Goal: Task Accomplishment & Management: Complete application form

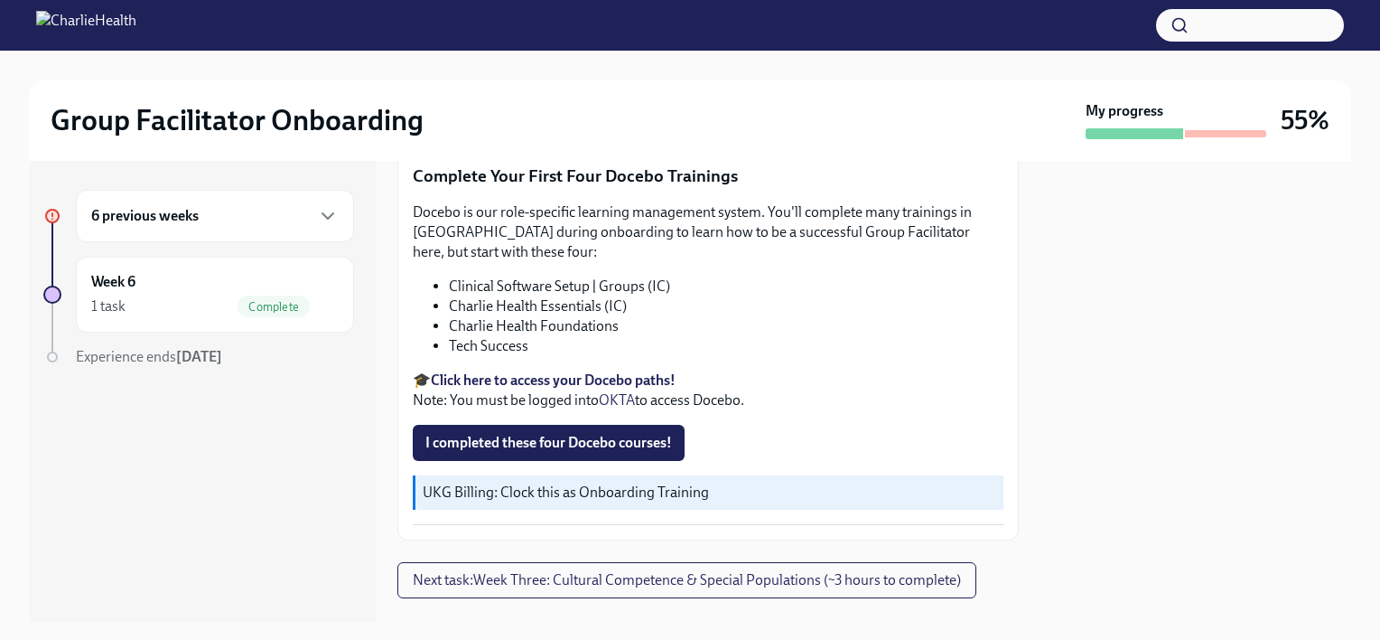
scroll to position [2426, 0]
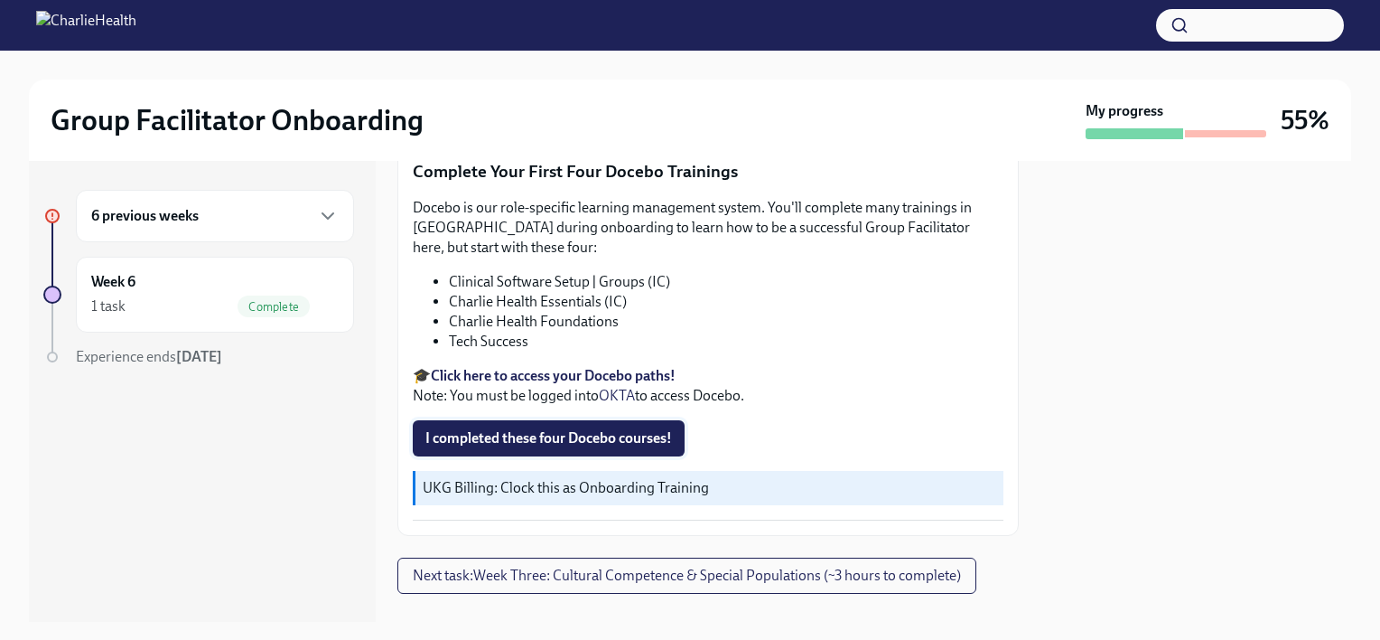
click at [648, 429] on span "I completed these four Docebo courses!" at bounding box center [549, 438] width 247 height 18
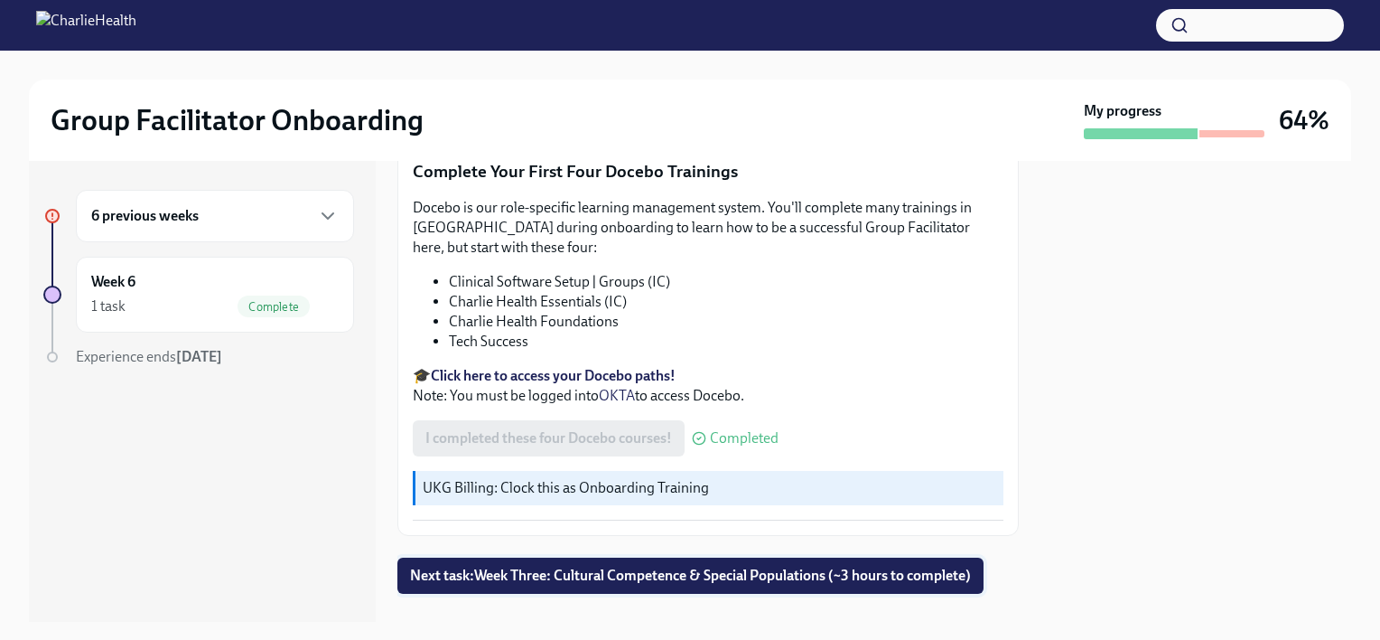
click at [638, 566] on span "Next task : Week Three: Cultural Competence & Special Populations (~3 hours to …" at bounding box center [690, 575] width 561 height 18
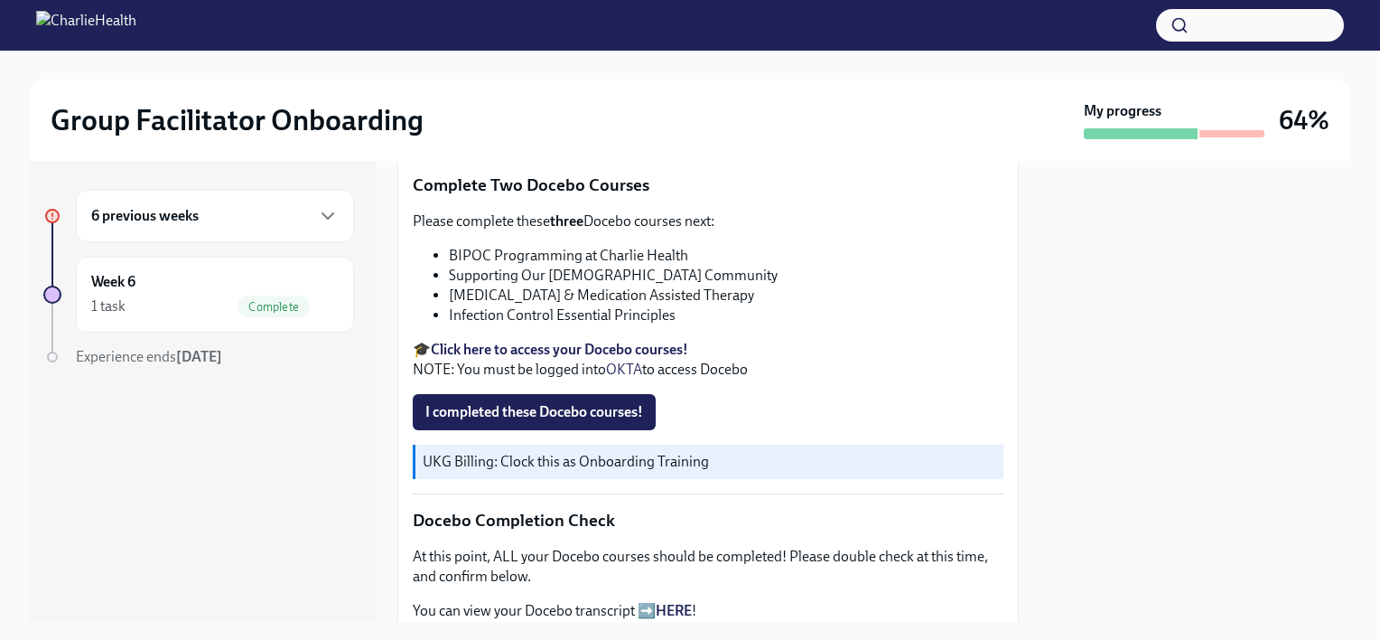
scroll to position [606, 0]
click at [599, 402] on span "I completed these Docebo courses!" at bounding box center [535, 411] width 218 height 18
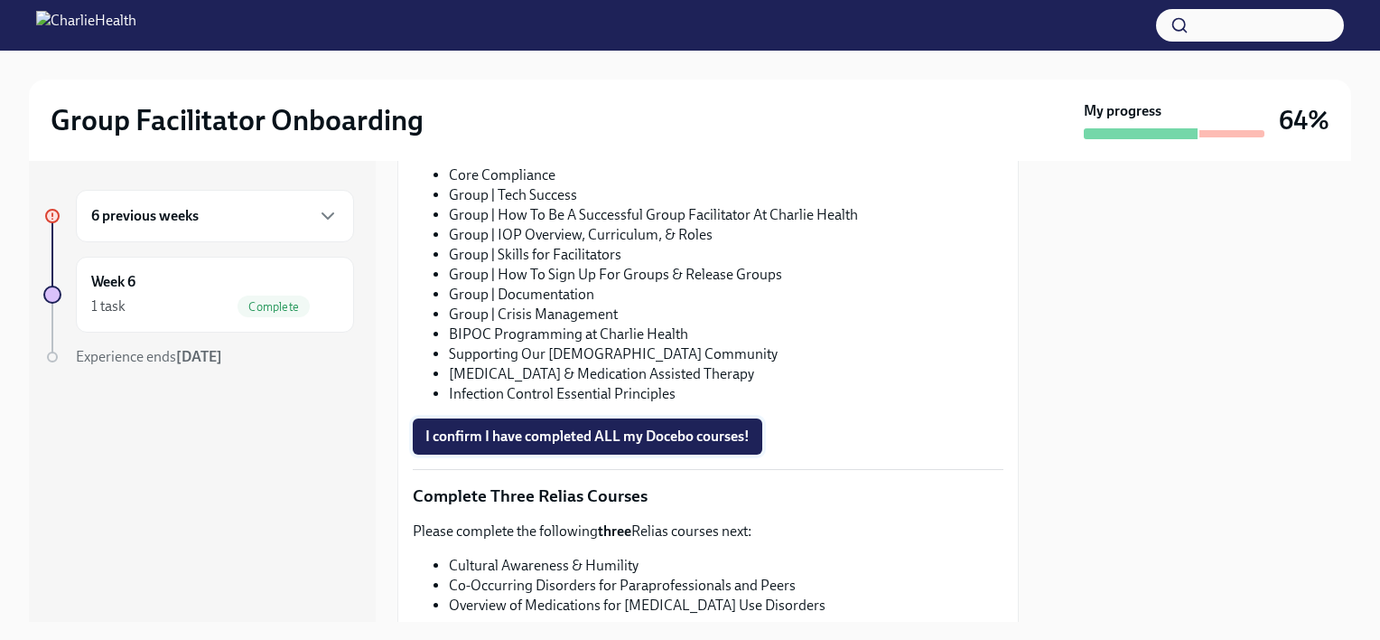
scroll to position [1209, 0]
click at [650, 427] on span "I confirm I have completed ALL my Docebo courses!" at bounding box center [588, 436] width 324 height 18
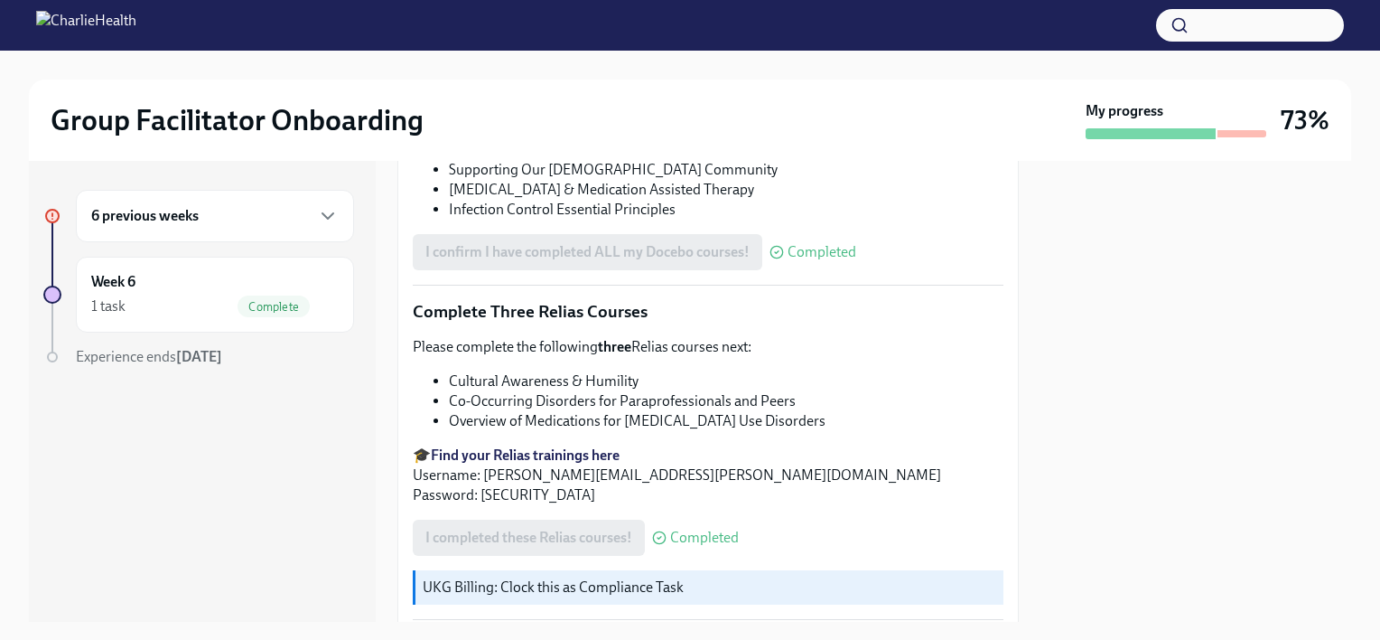
scroll to position [1496, 0]
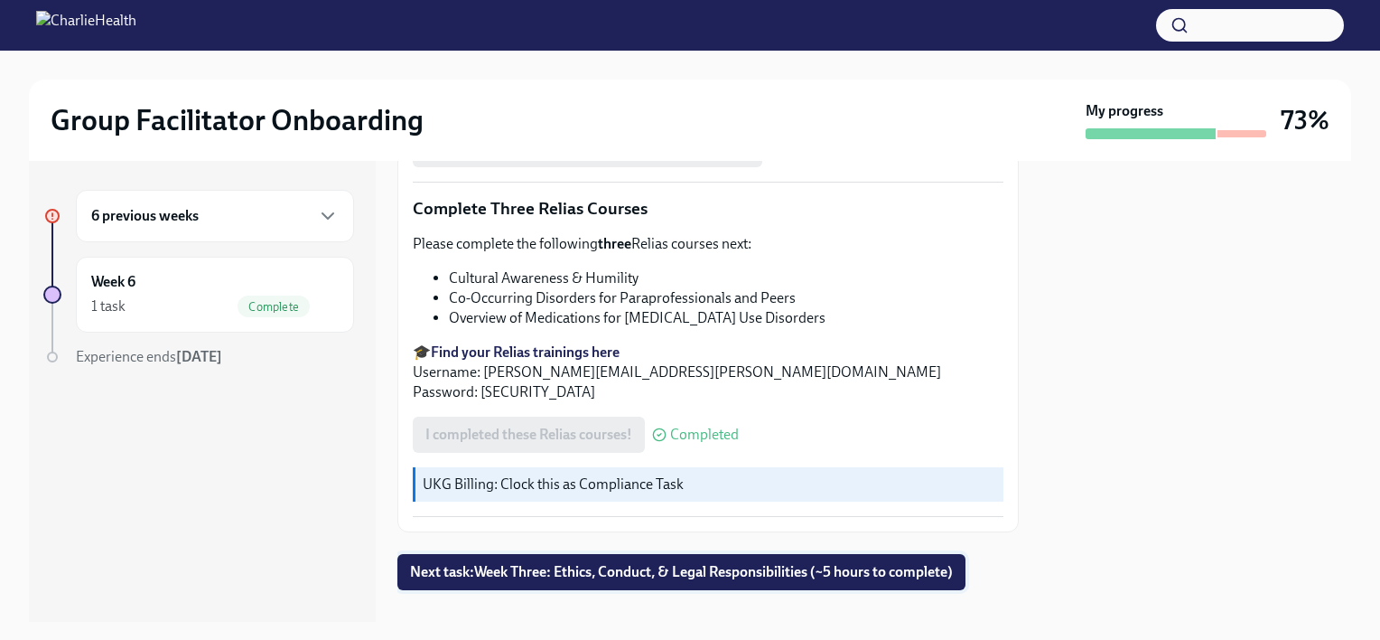
click at [650, 563] on span "Next task : Week Three: Ethics, Conduct, & Legal Responsibilities (~5 hours to …" at bounding box center [681, 572] width 543 height 18
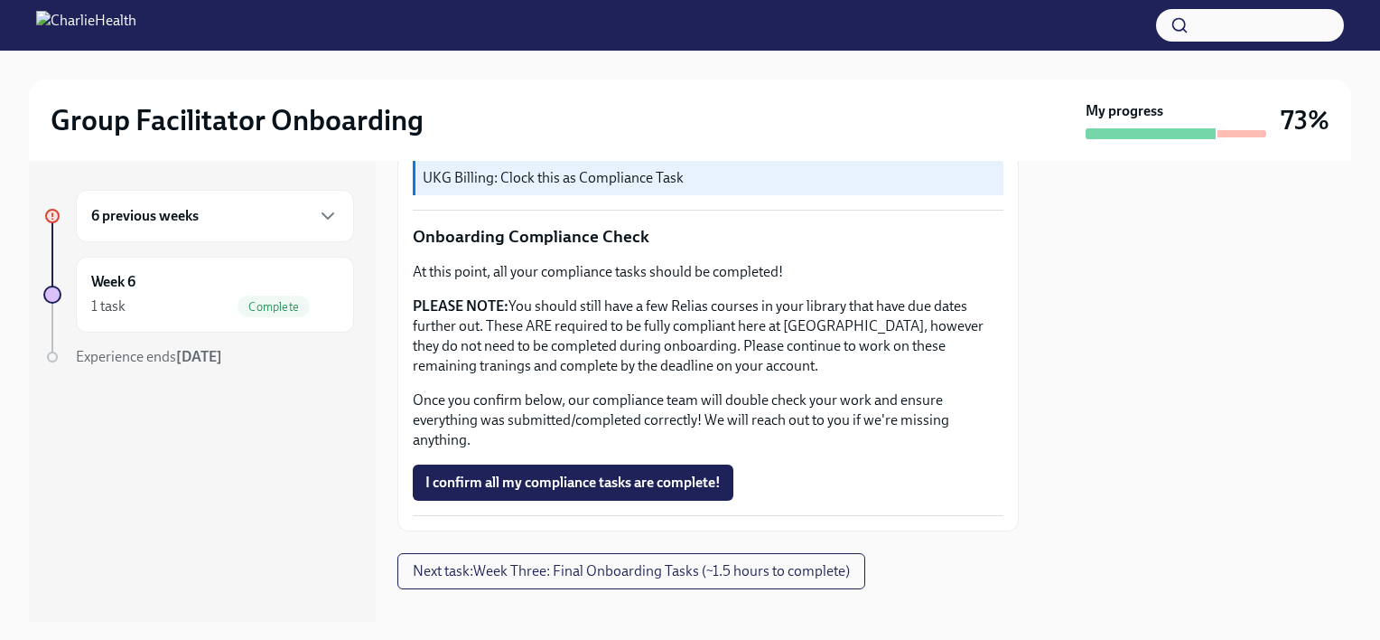
scroll to position [1080, 0]
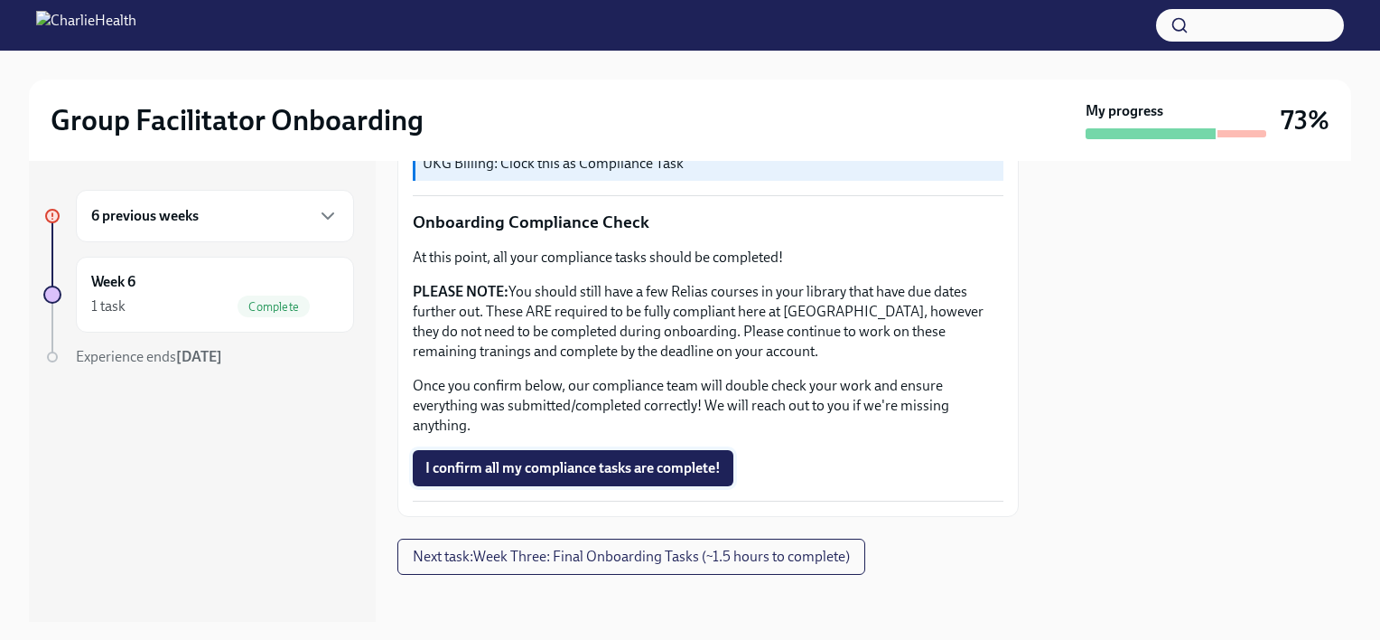
click at [557, 463] on span "I confirm all my compliance tasks are complete!" at bounding box center [573, 468] width 295 height 18
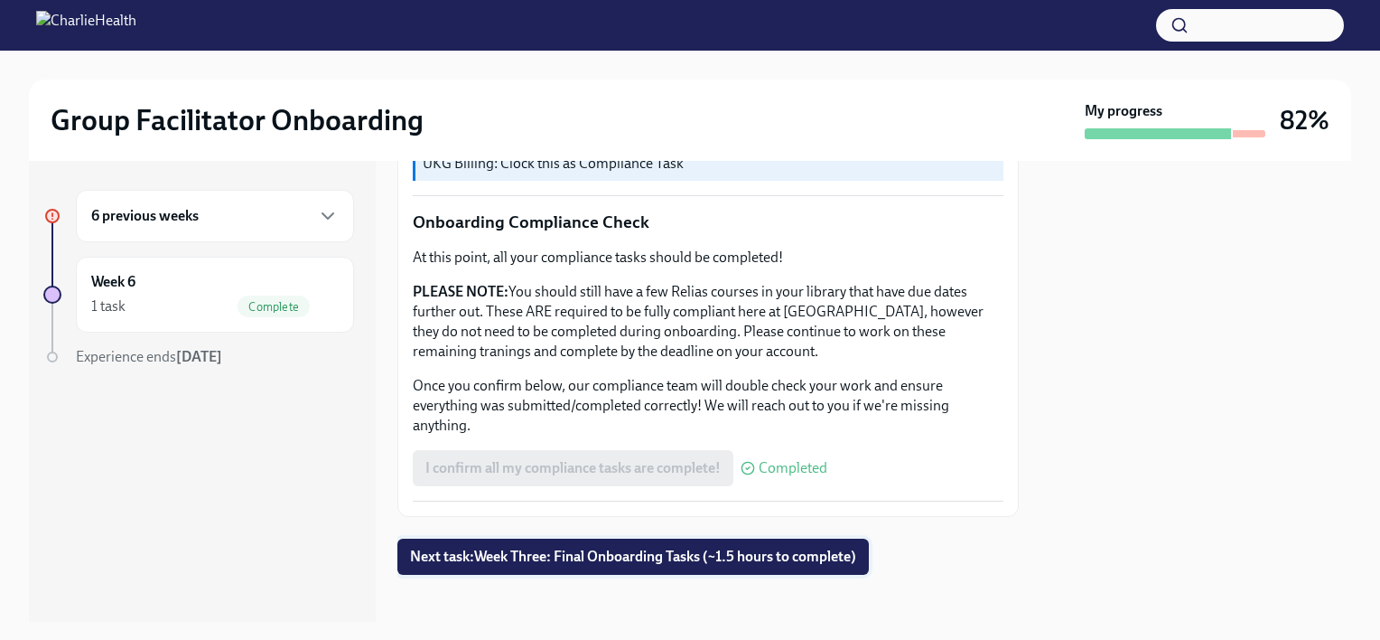
click at [609, 549] on span "Next task : Week Three: Final Onboarding Tasks (~1.5 hours to complete)" at bounding box center [633, 556] width 446 height 18
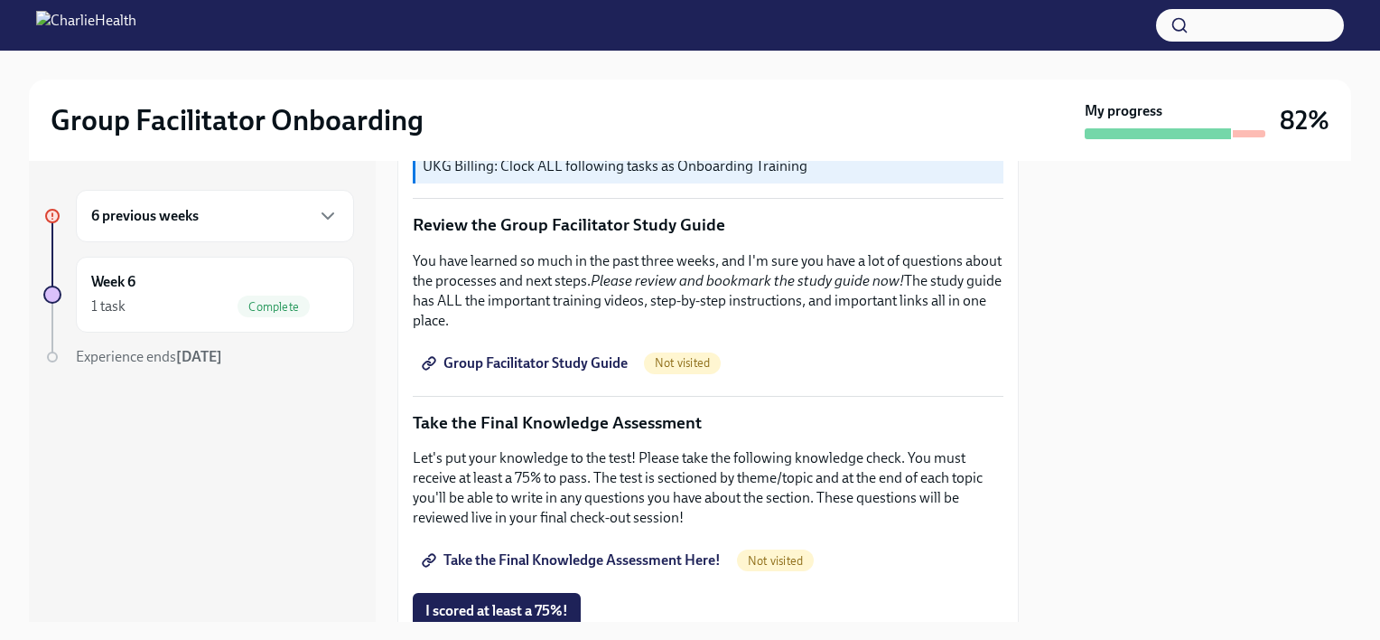
scroll to position [747, 0]
click at [568, 353] on span "Group Facilitator Study Guide" at bounding box center [527, 362] width 202 height 18
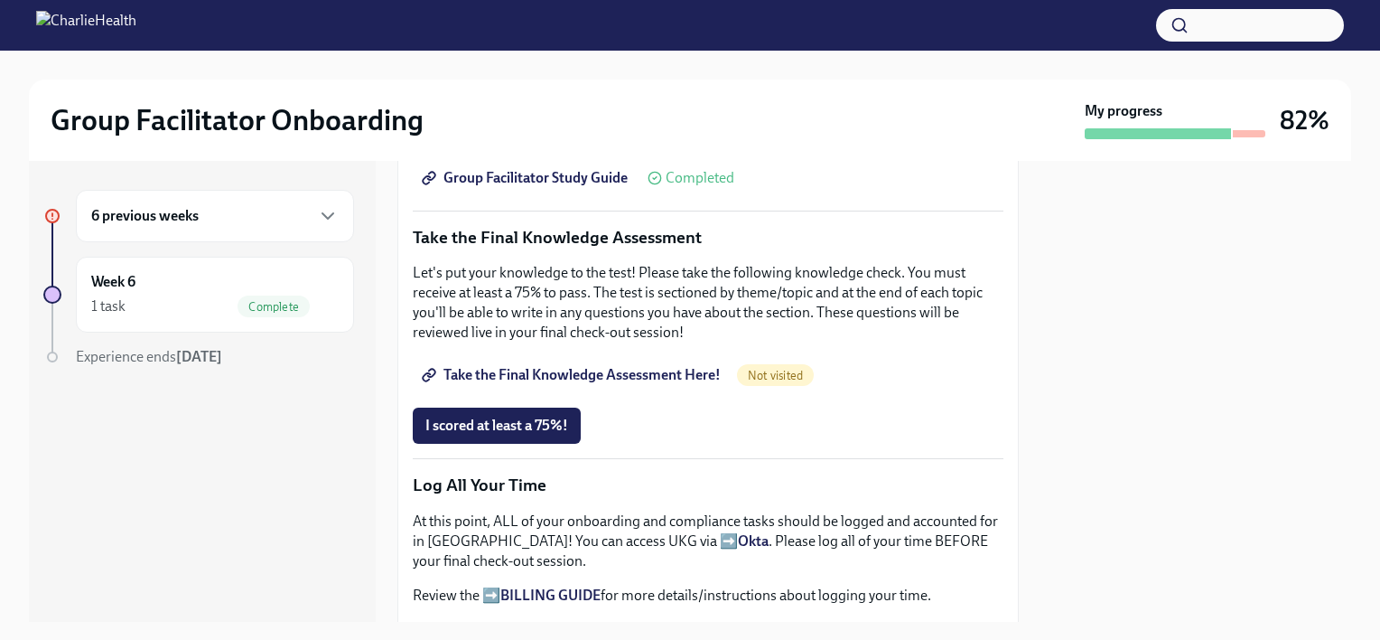
scroll to position [930, 0]
click at [512, 418] on span "I scored at least a 75%!" at bounding box center [497, 427] width 143 height 18
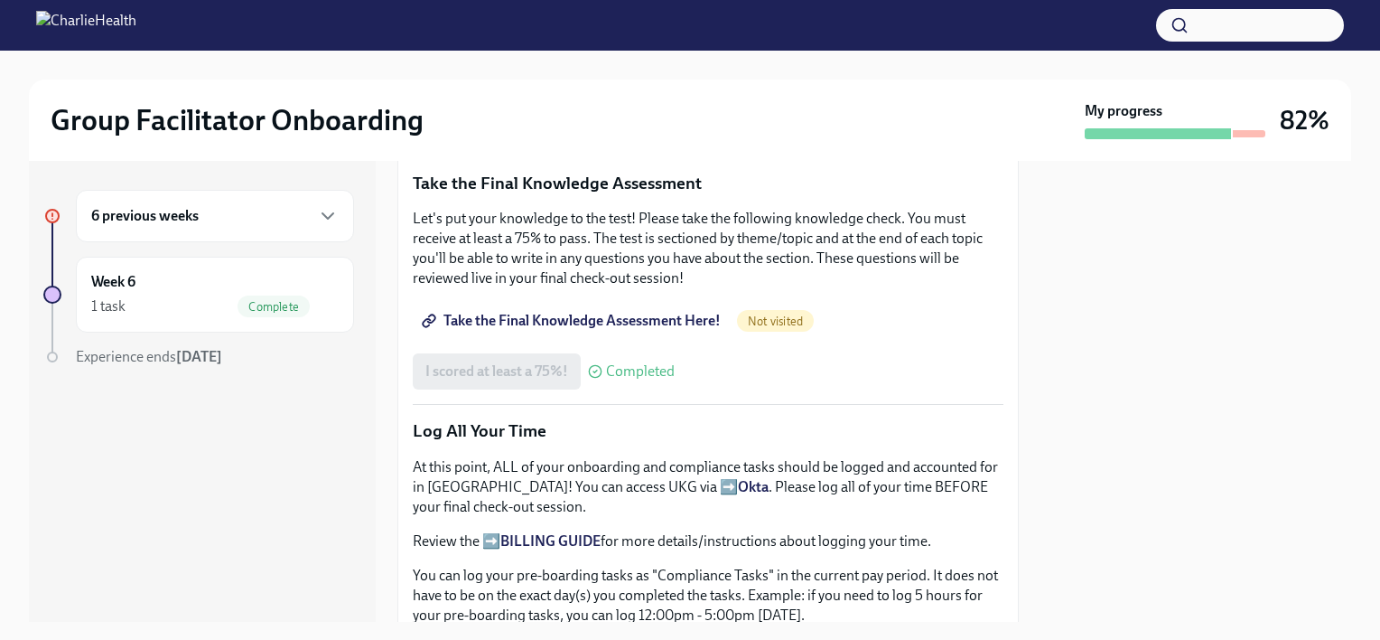
scroll to position [988, 0]
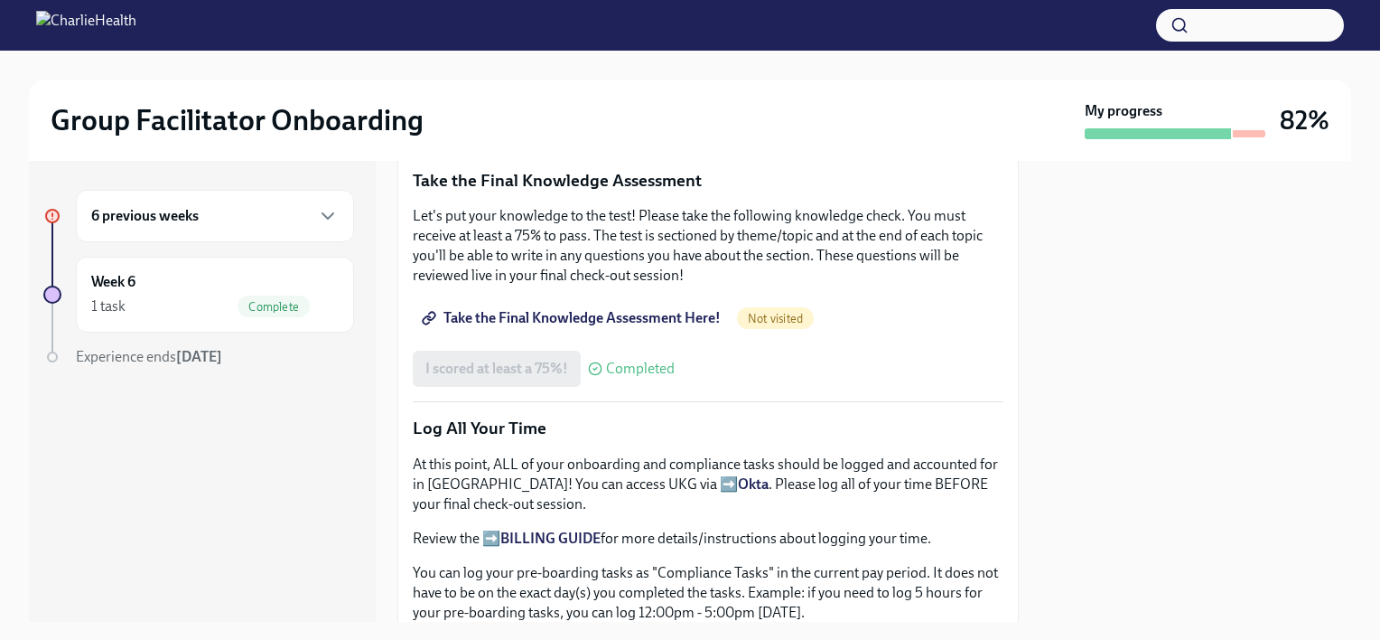
click at [654, 309] on span "Take the Final Knowledge Assessment Here!" at bounding box center [573, 318] width 295 height 18
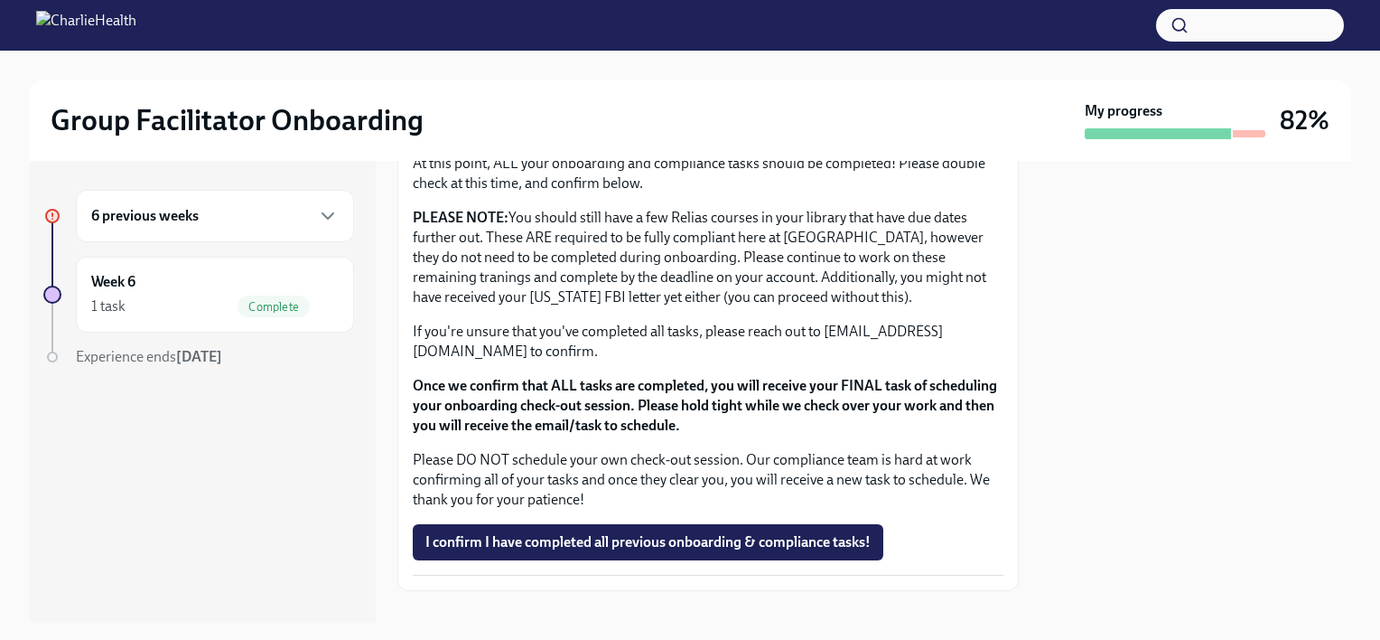
scroll to position [1541, 0]
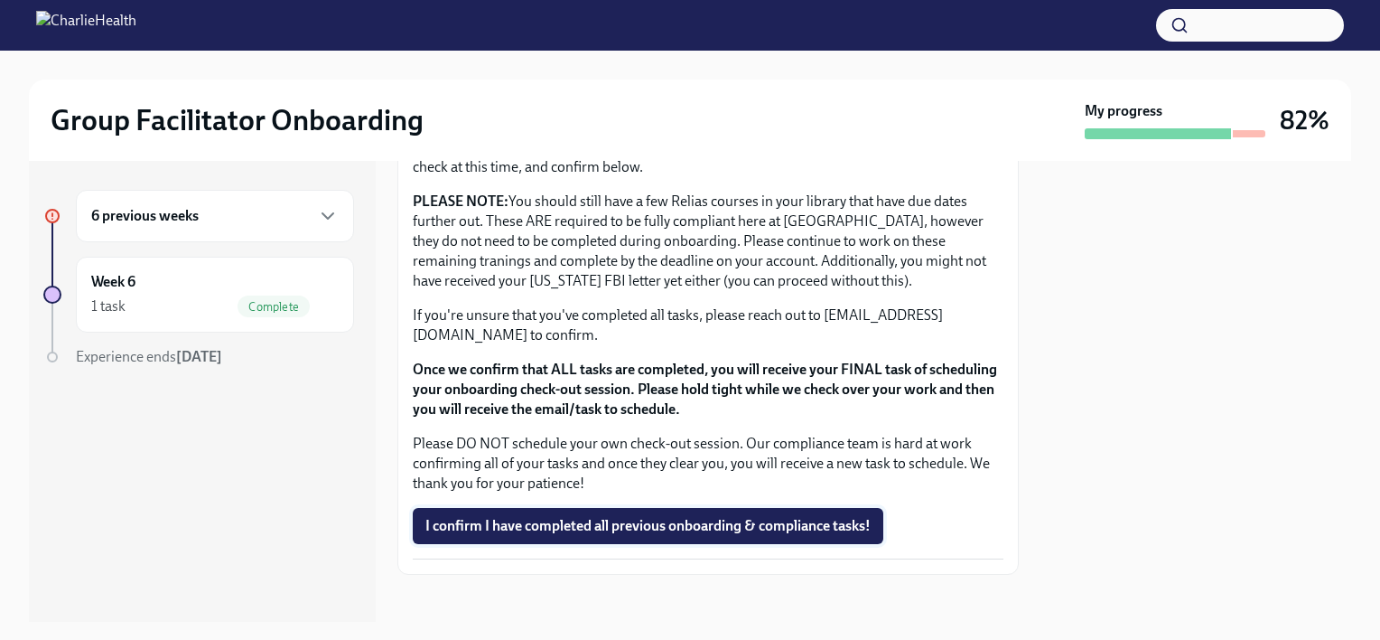
click at [643, 517] on span "I confirm I have completed all previous onboarding & compliance tasks!" at bounding box center [648, 526] width 445 height 18
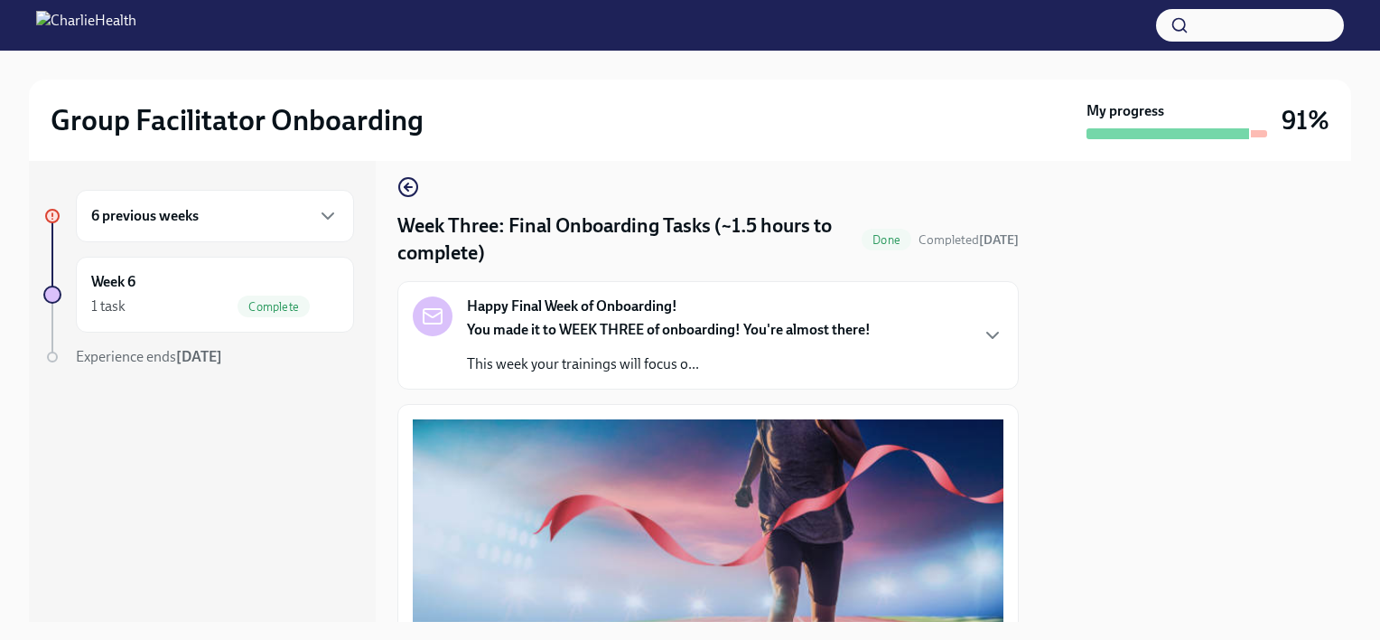
scroll to position [0, 0]
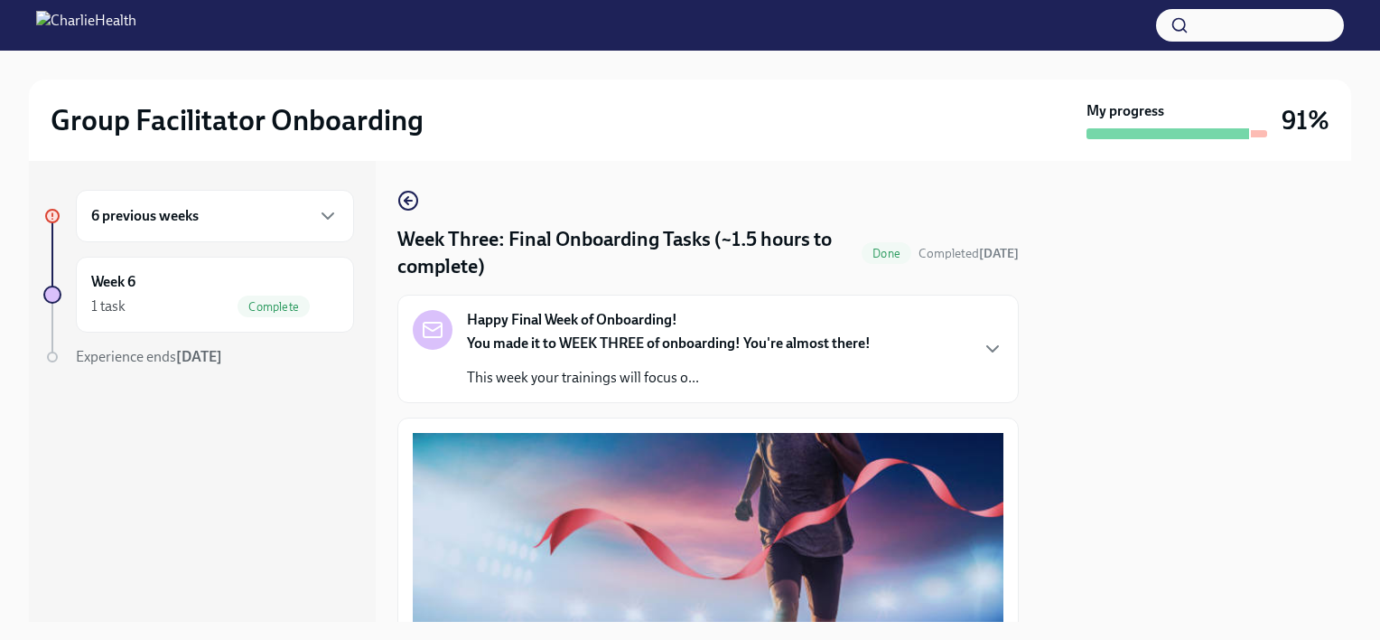
click at [280, 220] on div "6 previous weeks" at bounding box center [215, 216] width 248 height 22
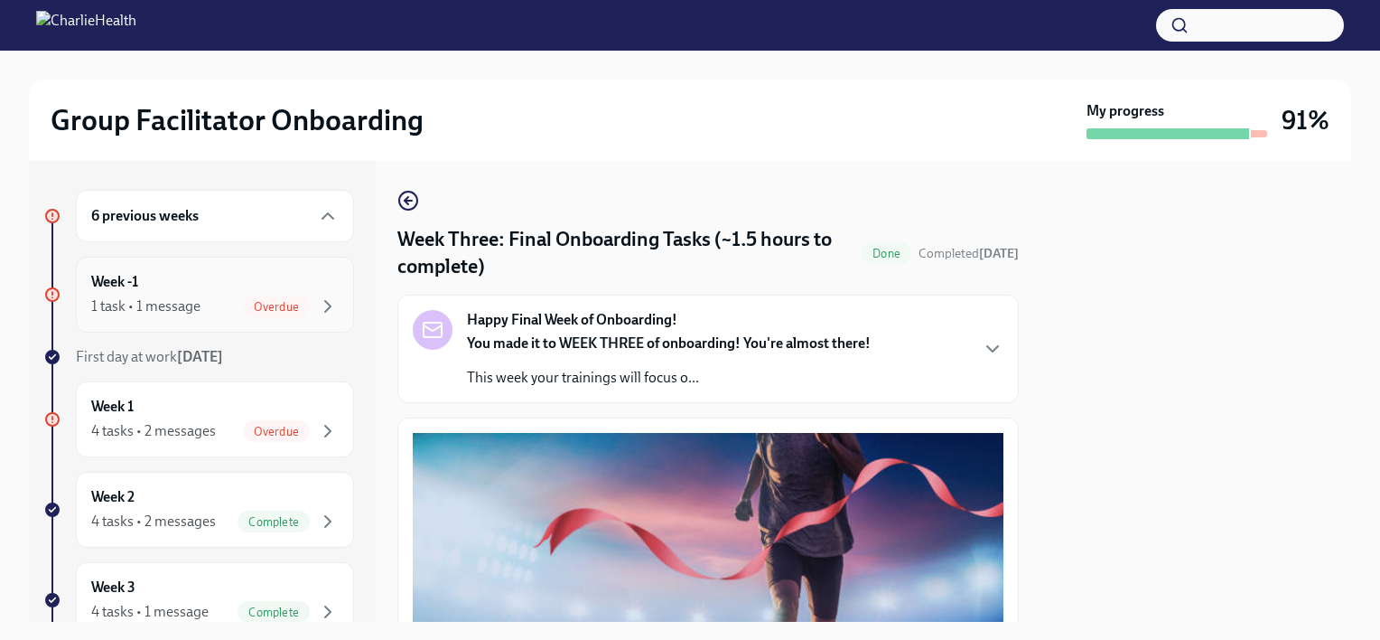
click at [290, 310] on span "Overdue" at bounding box center [276, 307] width 67 height 14
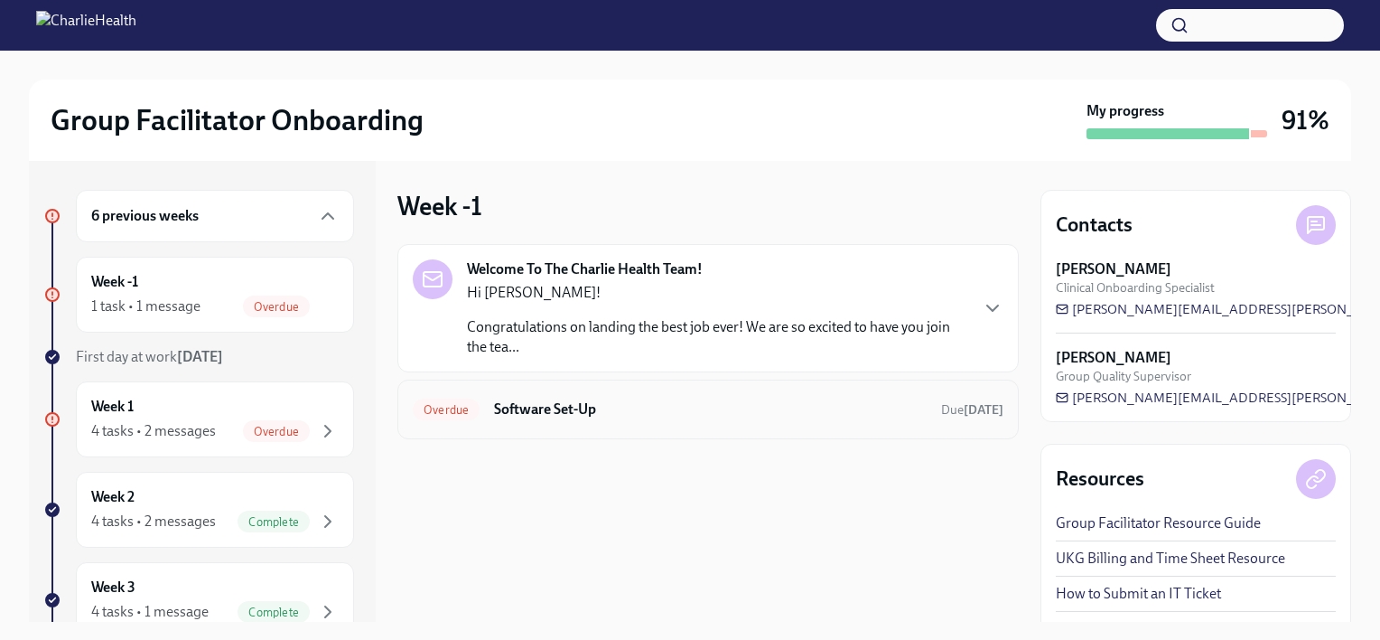
click at [742, 419] on div "Overdue Software Set-Up Due [DATE]" at bounding box center [708, 409] width 591 height 29
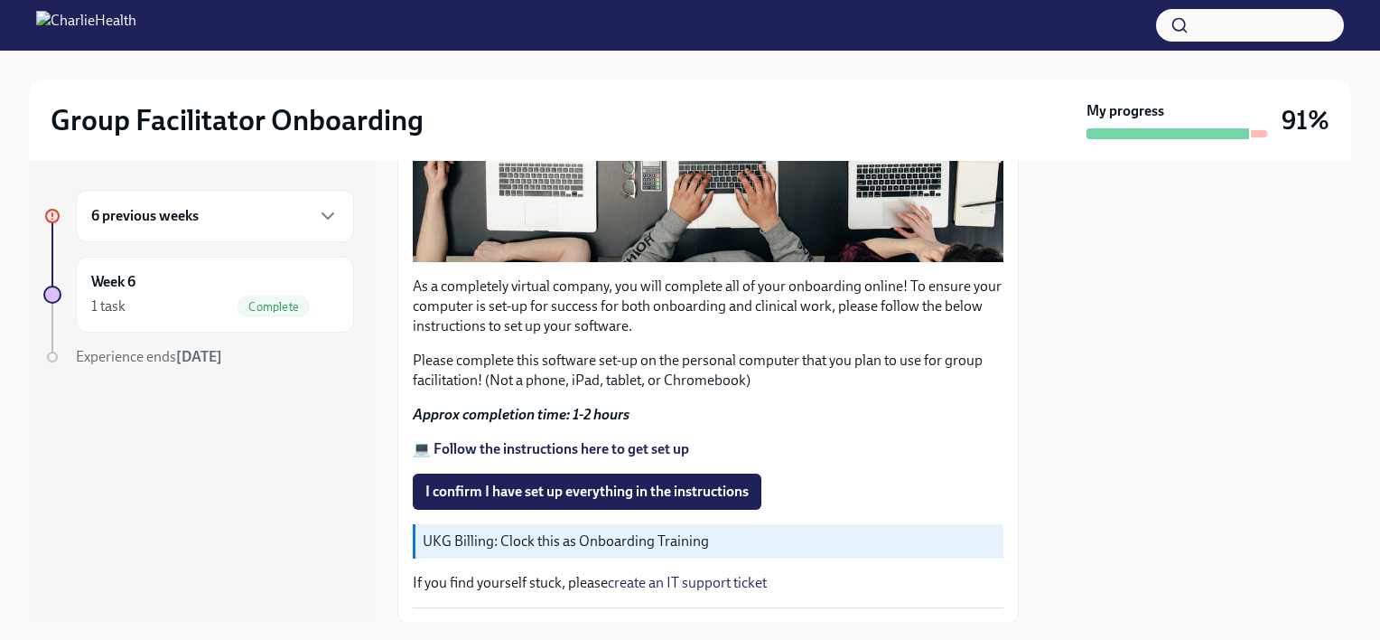
scroll to position [517, 0]
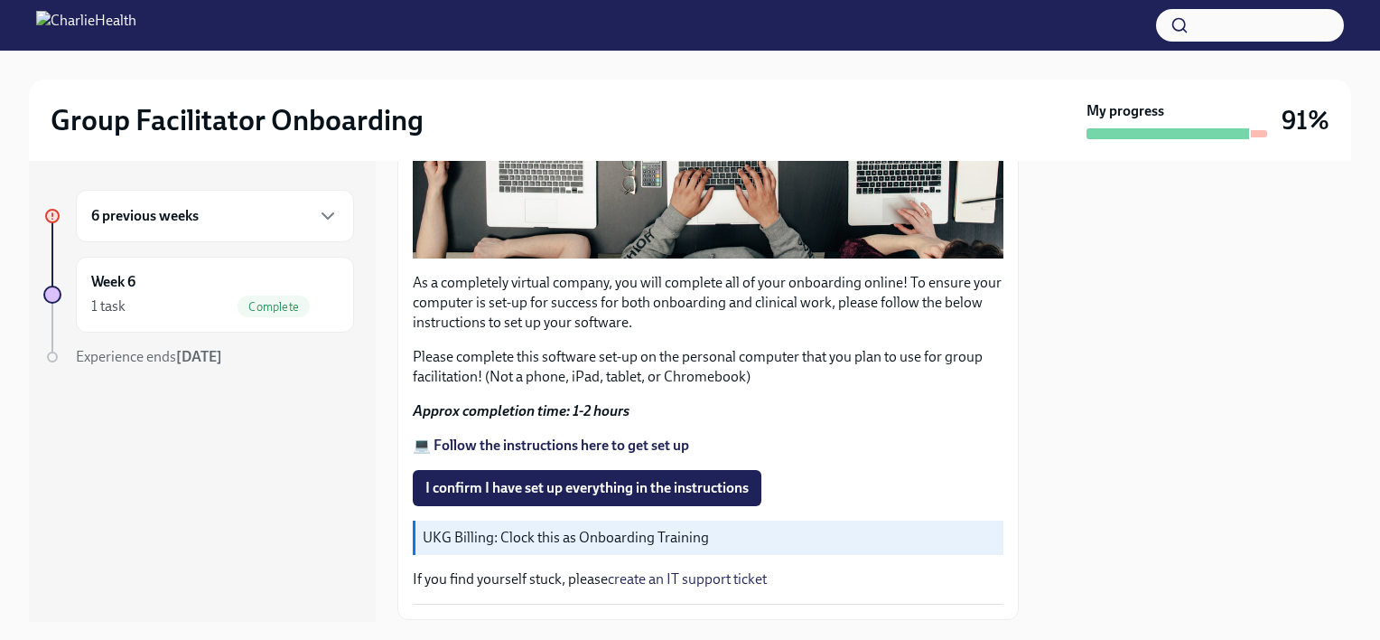
click at [546, 436] on strong "💻 Follow the instructions here to get set up" at bounding box center [551, 444] width 276 height 17
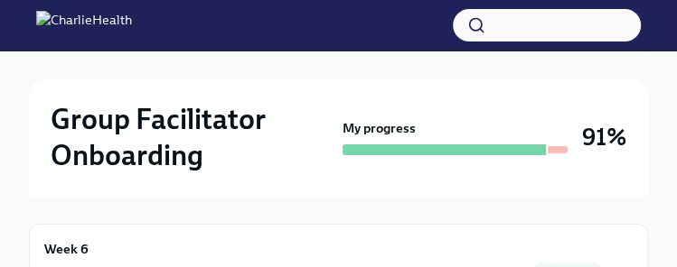
click at [237, 90] on div "Group Facilitator Onboarding My progress 91%" at bounding box center [338, 138] width 619 height 116
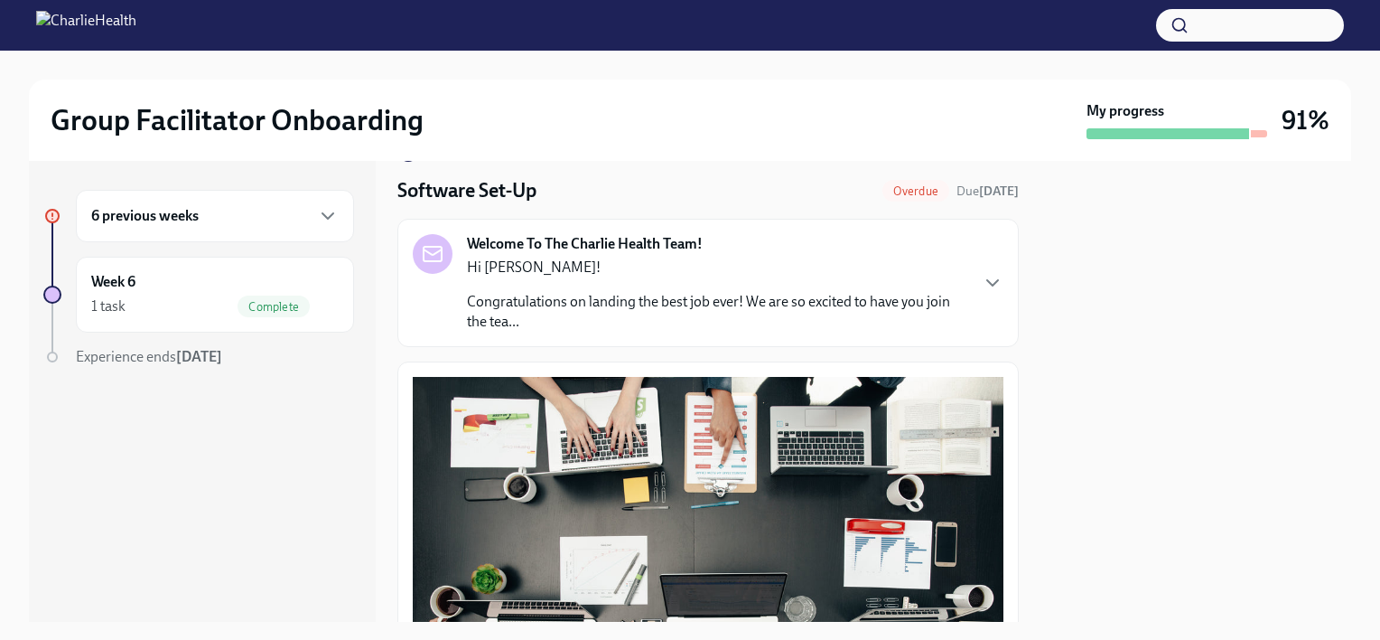
scroll to position [0, 0]
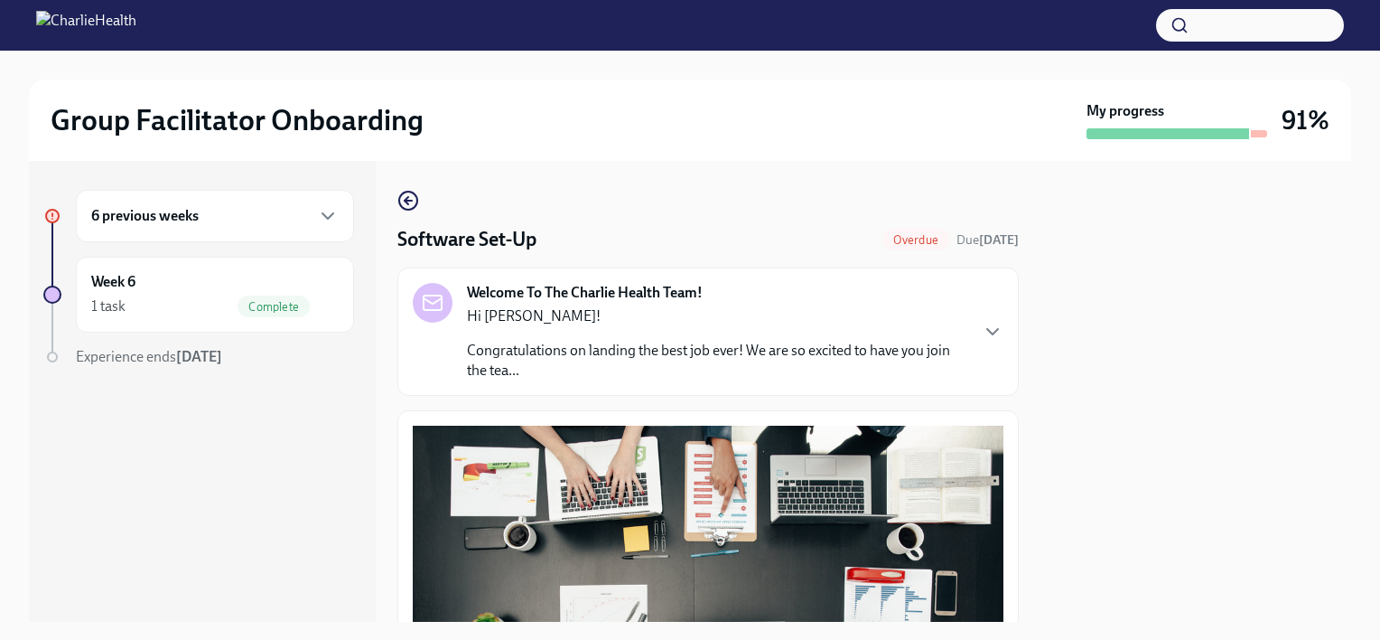
click at [176, 226] on div "6 previous weeks" at bounding box center [215, 216] width 248 height 22
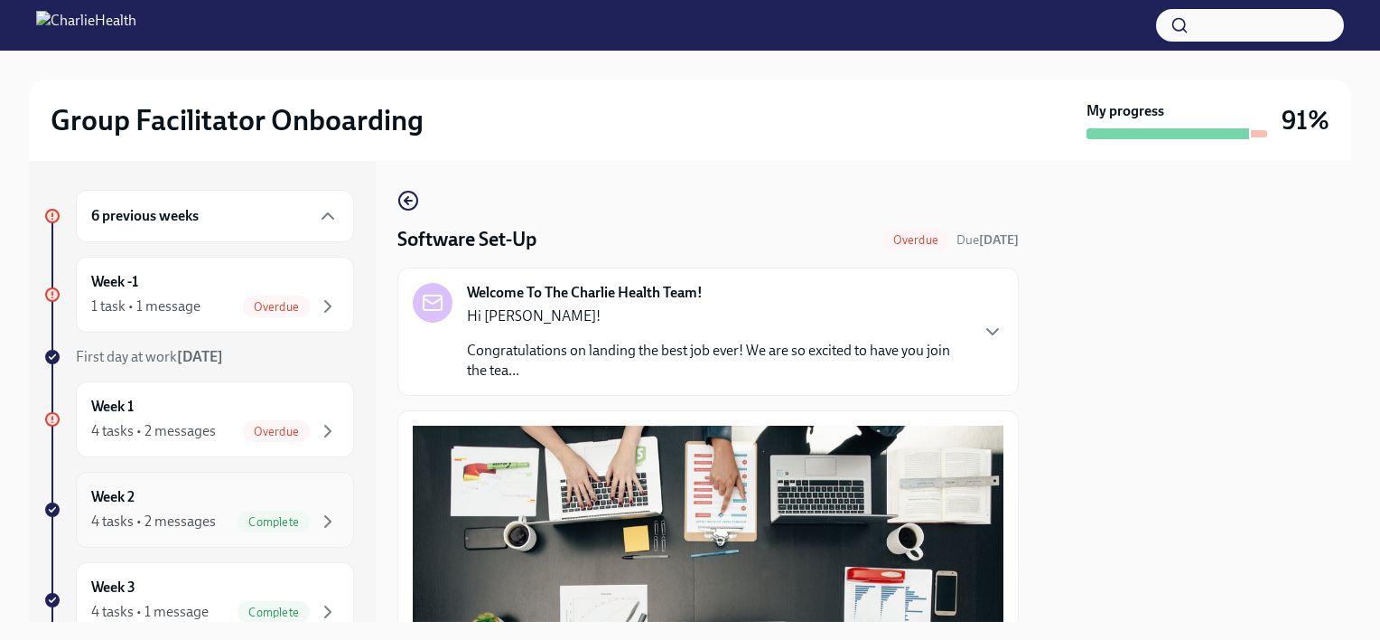
scroll to position [390, 0]
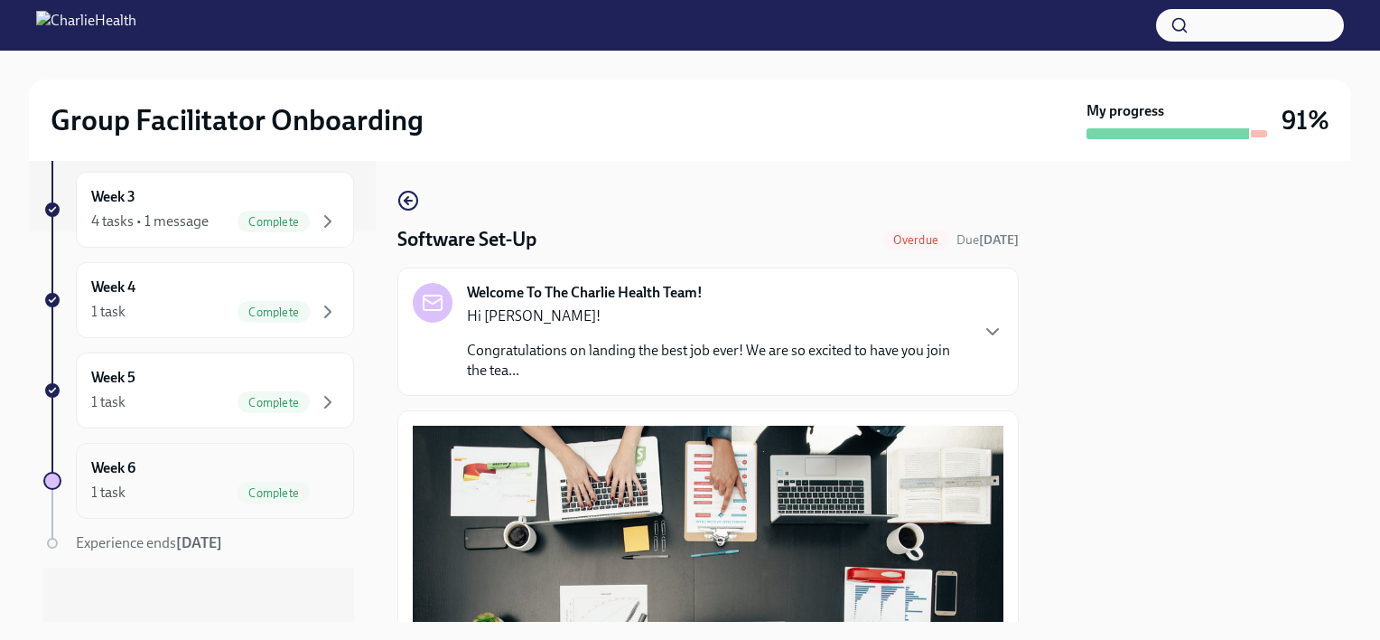
click at [220, 496] on div "1 task Complete" at bounding box center [215, 493] width 248 height 22
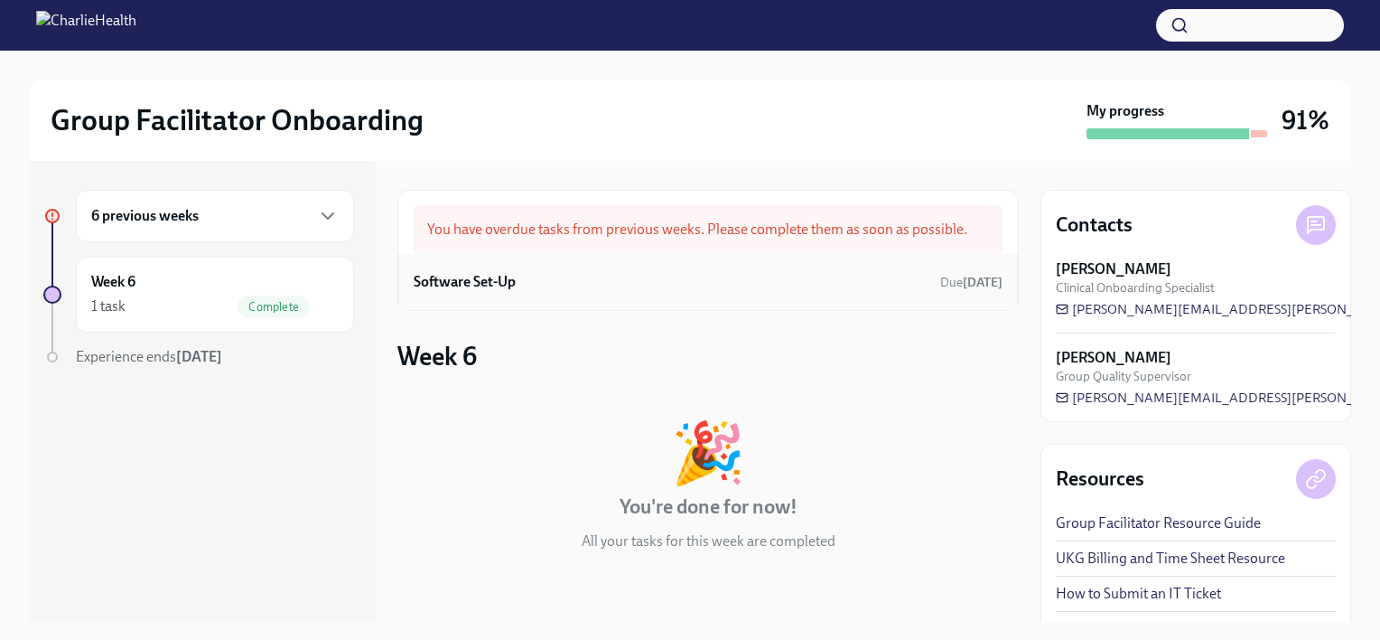
click at [646, 286] on div "Software Set-Up Due [DATE]" at bounding box center [708, 281] width 589 height 27
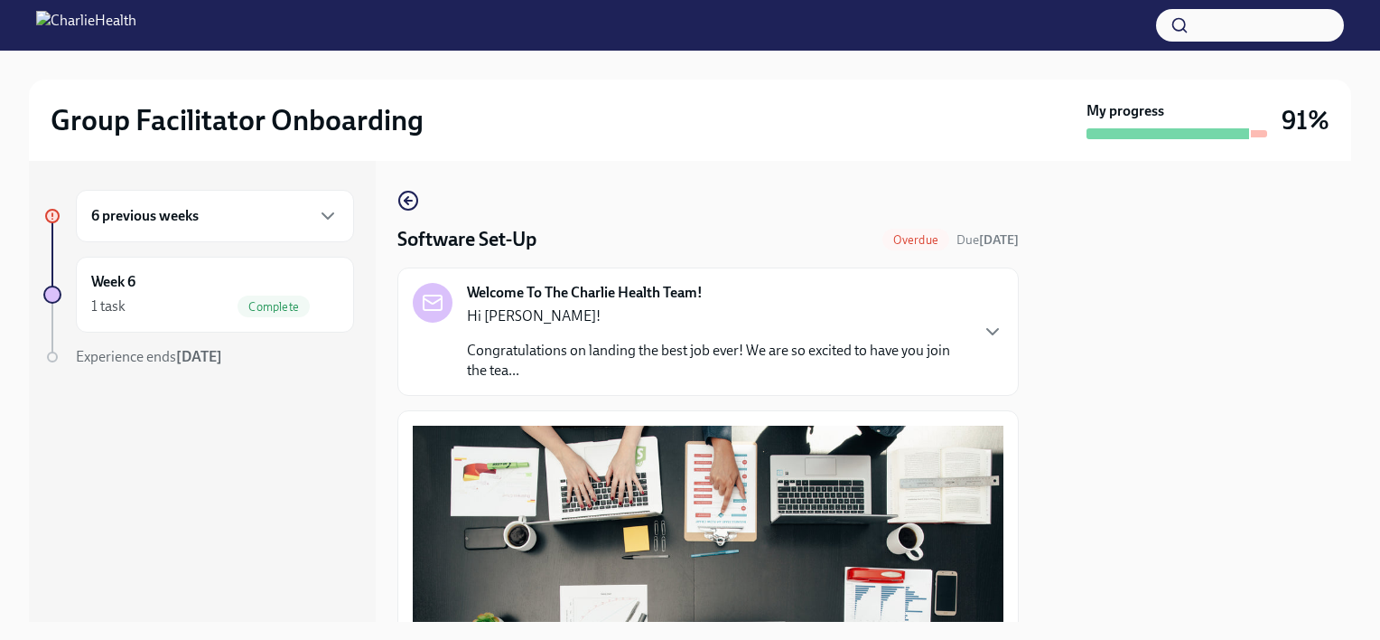
click at [141, 220] on h6 "6 previous weeks" at bounding box center [145, 216] width 108 height 20
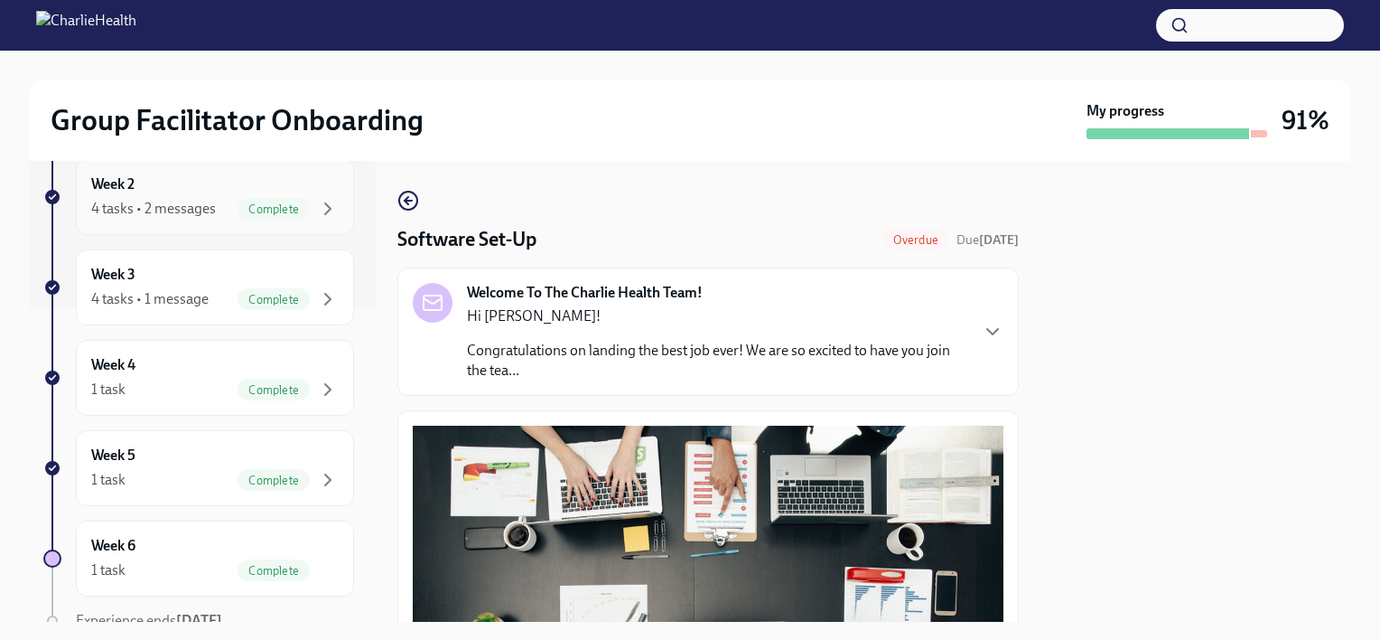
scroll to position [390, 0]
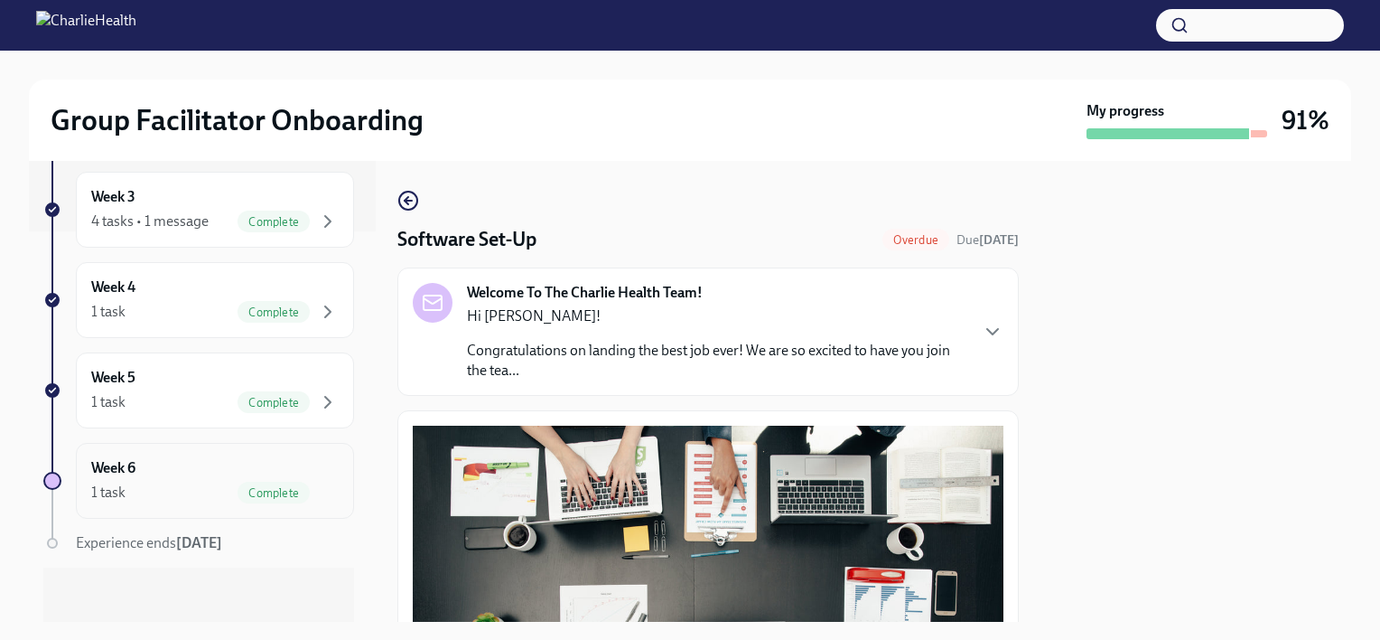
click at [203, 499] on div "1 task Complete" at bounding box center [215, 493] width 248 height 22
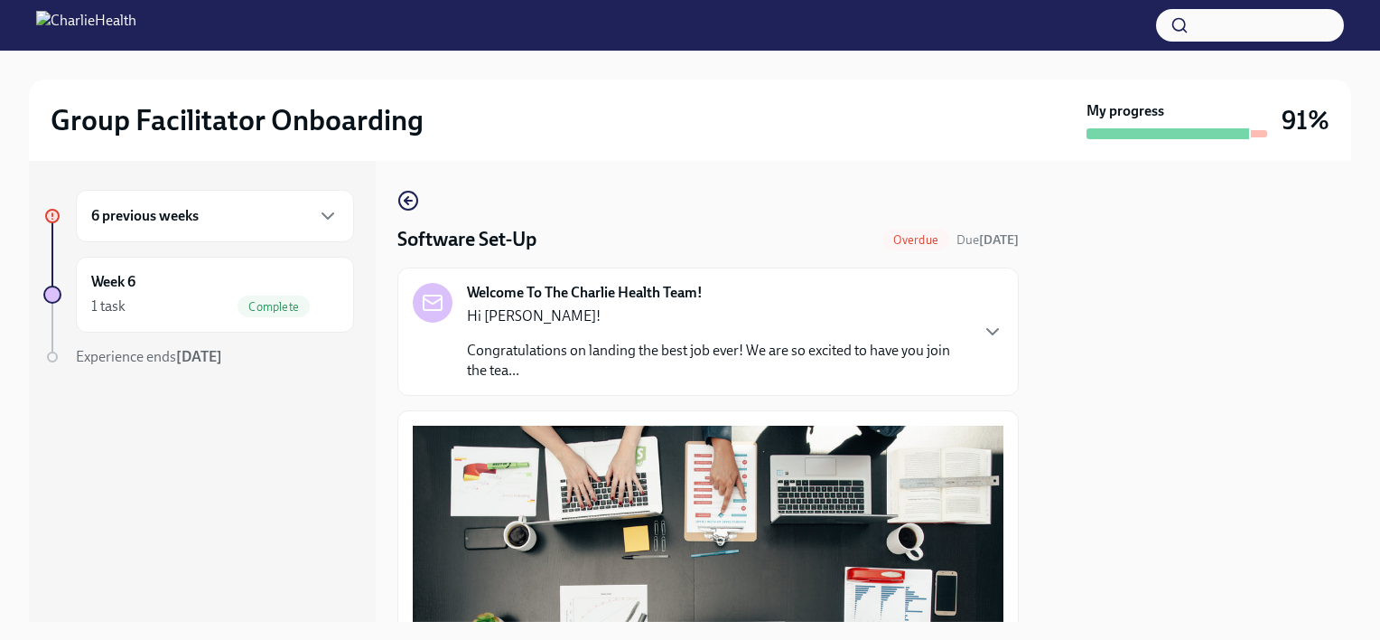
click at [170, 227] on div "6 previous weeks" at bounding box center [215, 216] width 278 height 52
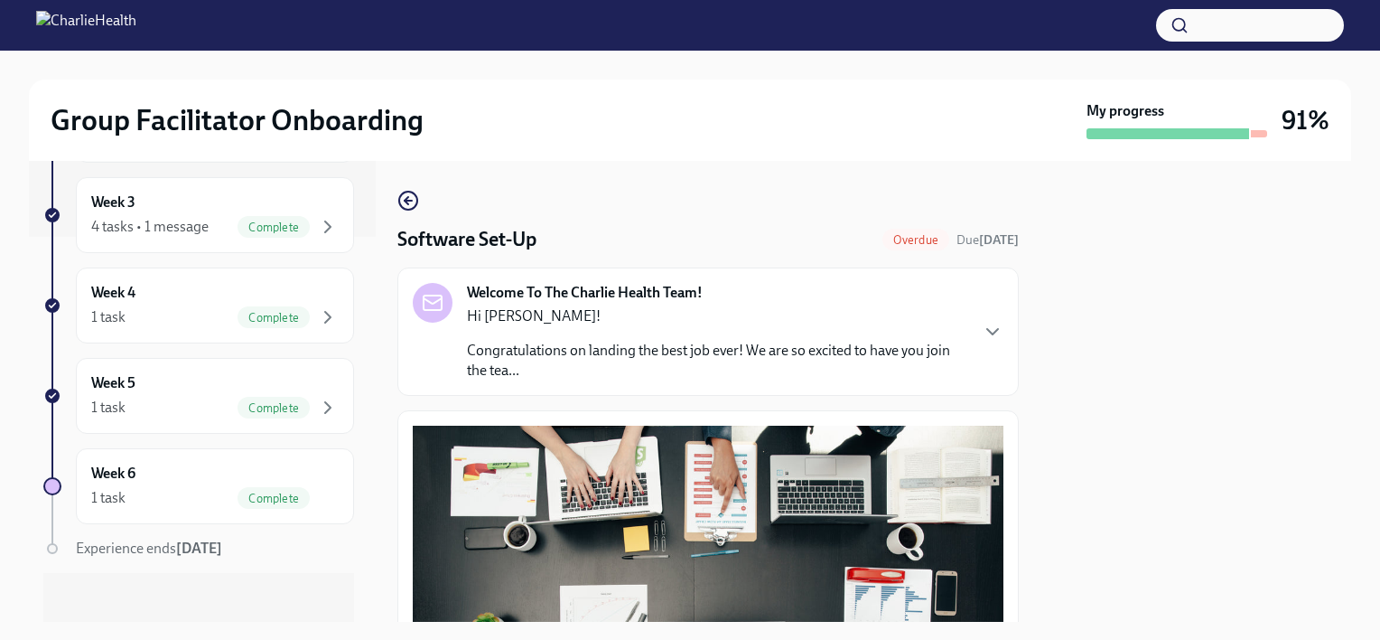
scroll to position [390, 0]
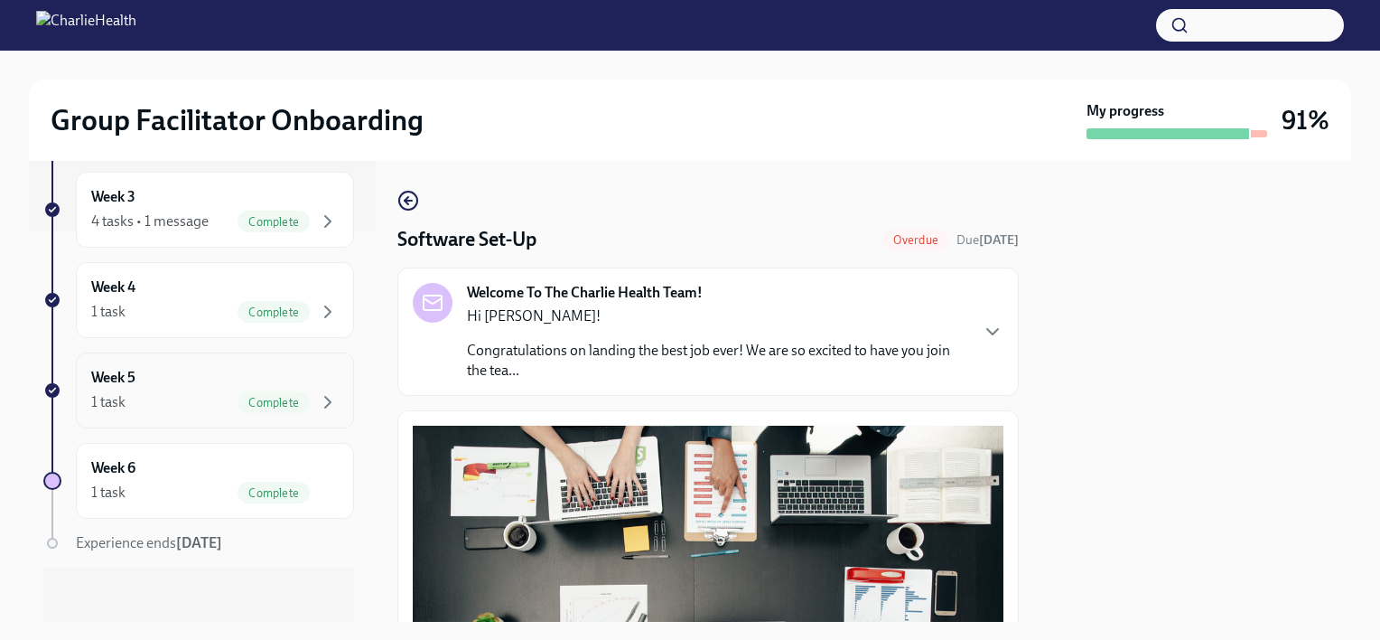
click at [205, 401] on div "1 task Complete" at bounding box center [215, 402] width 248 height 22
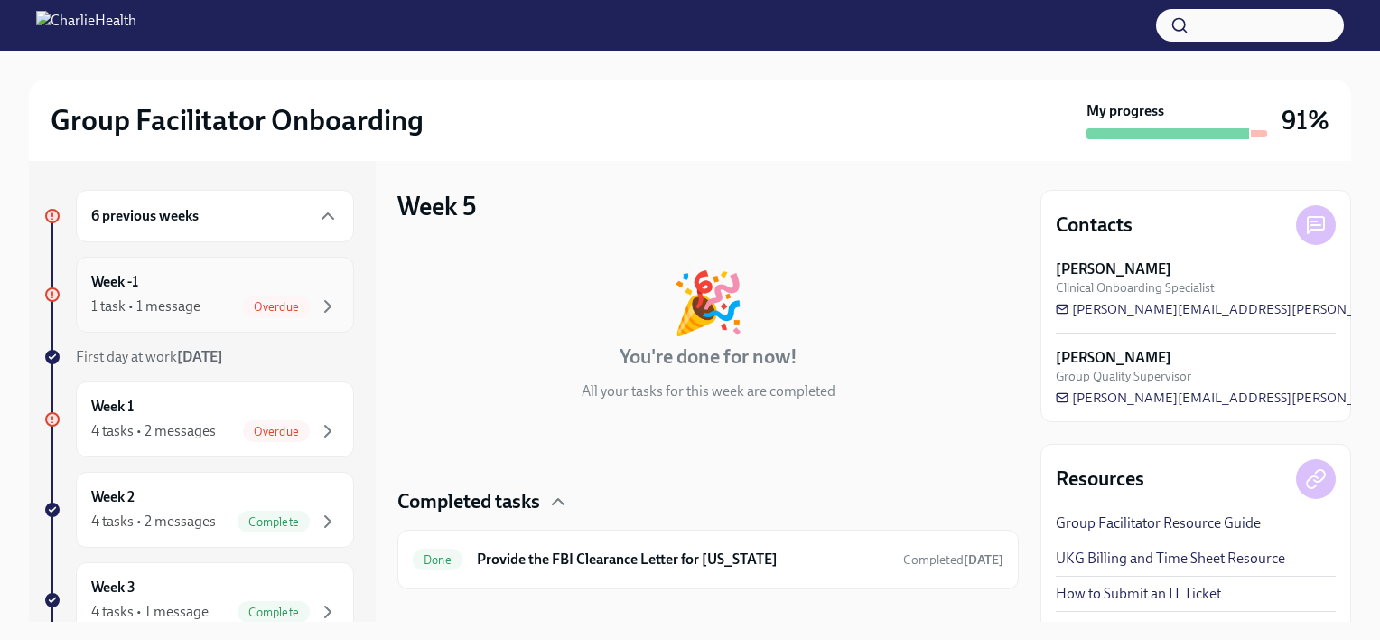
click at [203, 302] on div "1 task • 1 message Overdue" at bounding box center [215, 306] width 248 height 22
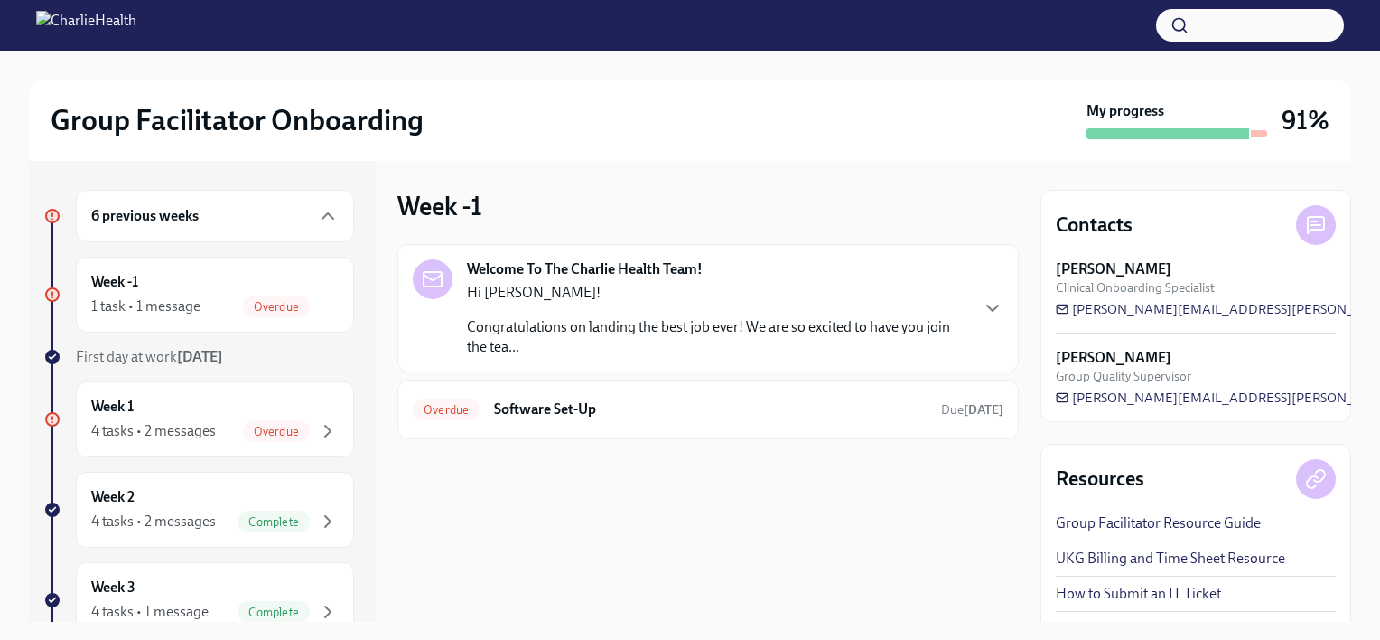
click at [876, 347] on p "Congratulations on landing the best job ever! We are so excited to have you joi…" at bounding box center [717, 337] width 500 height 40
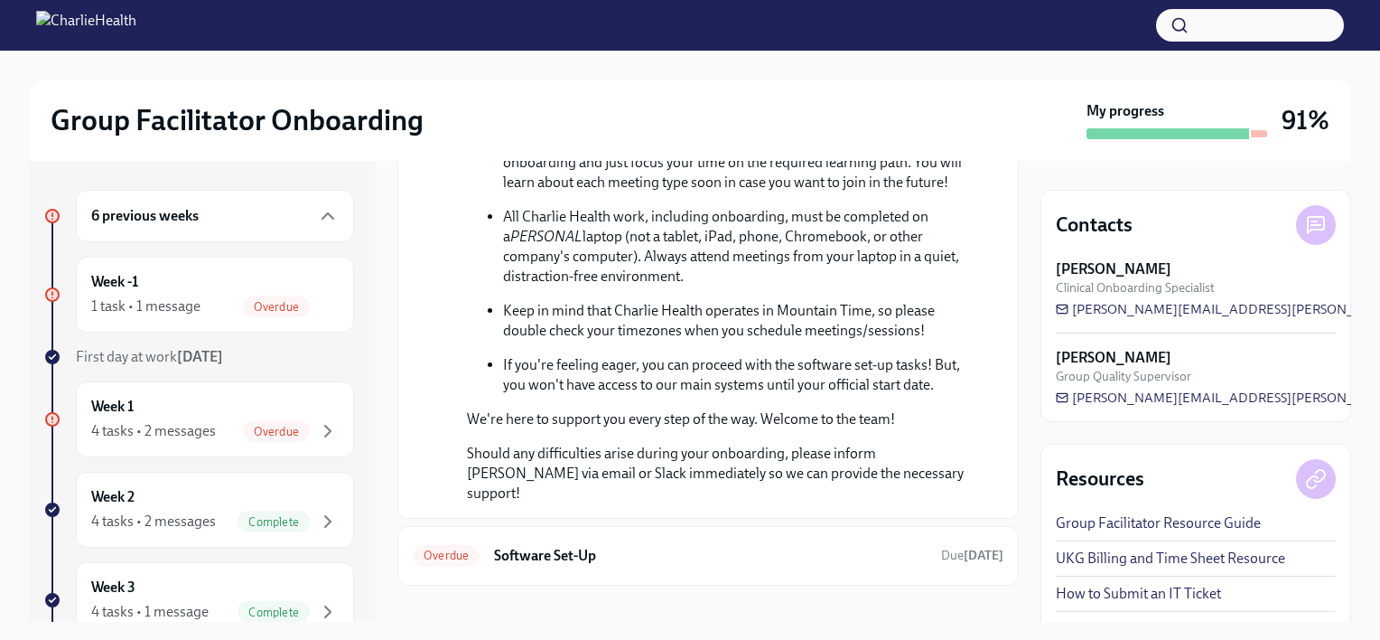
scroll to position [805, 0]
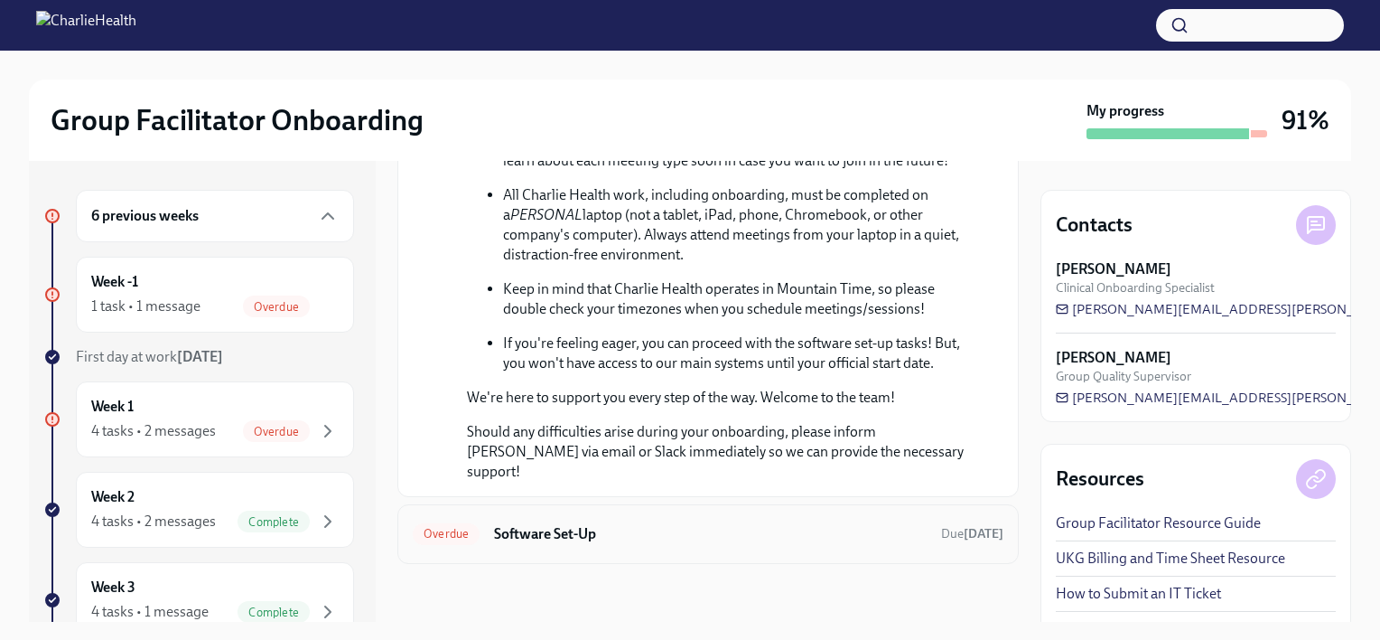
click at [779, 542] on h6 "Software Set-Up" at bounding box center [710, 534] width 433 height 20
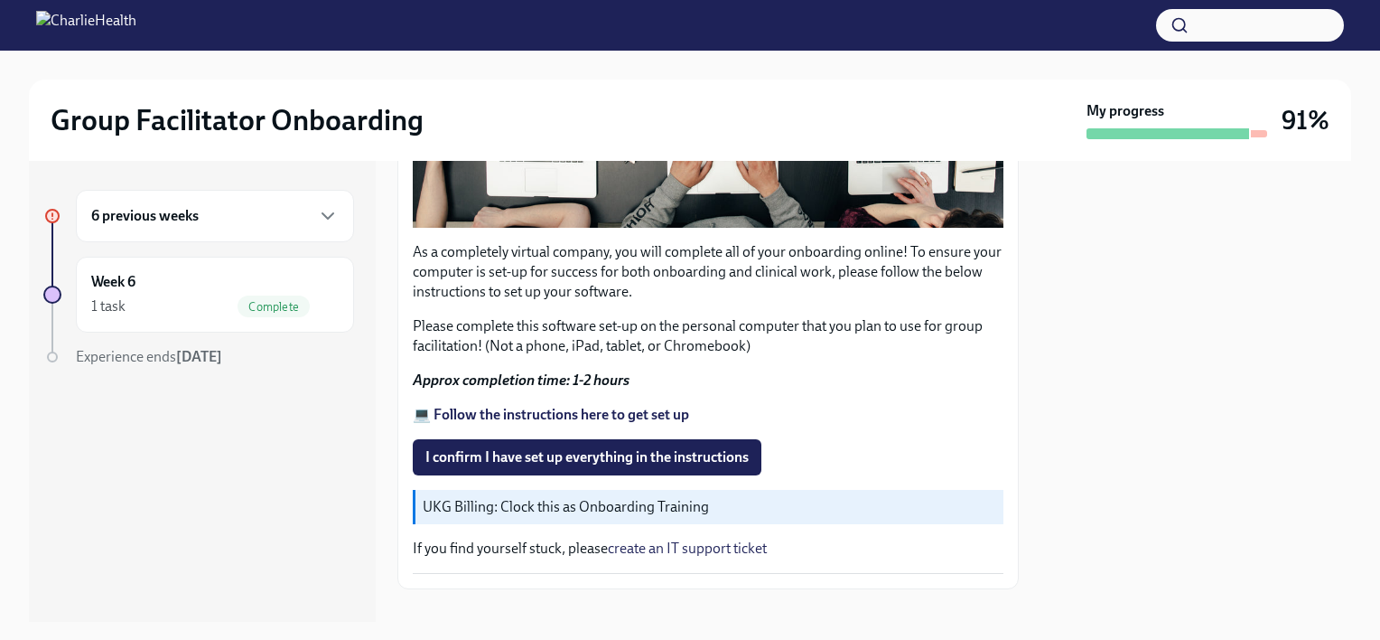
scroll to position [564, 0]
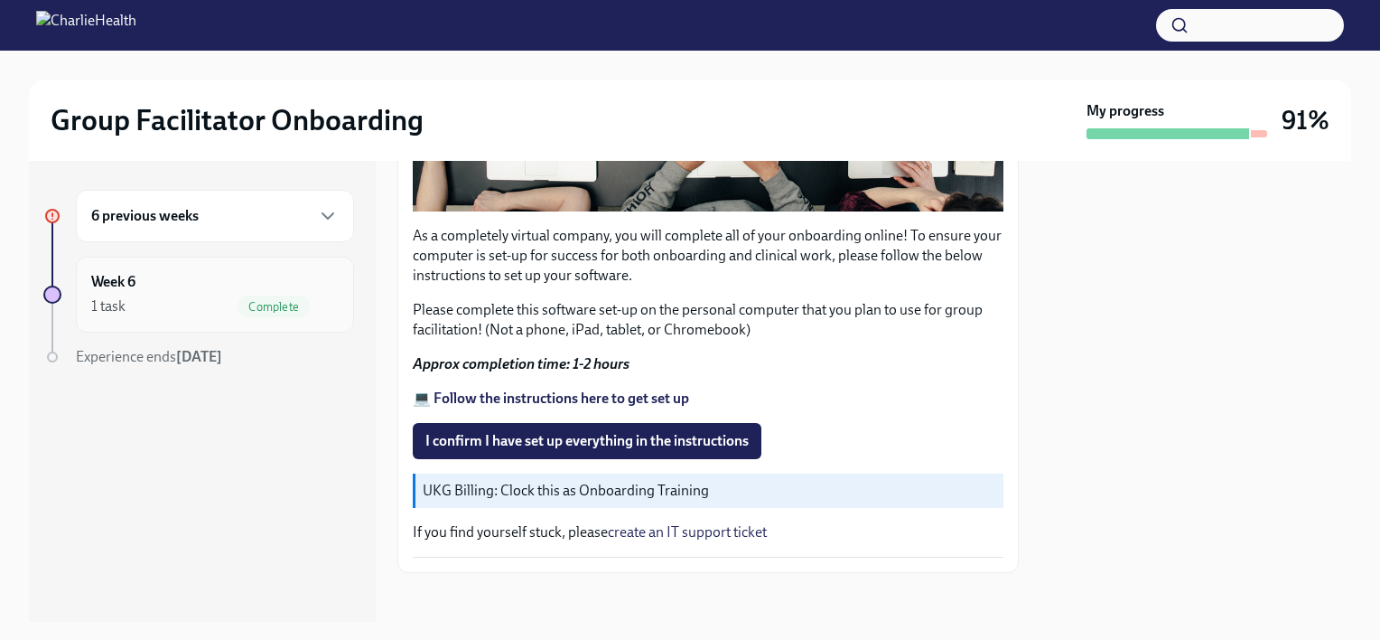
click at [129, 322] on div "Week 6 1 task Complete" at bounding box center [215, 295] width 278 height 76
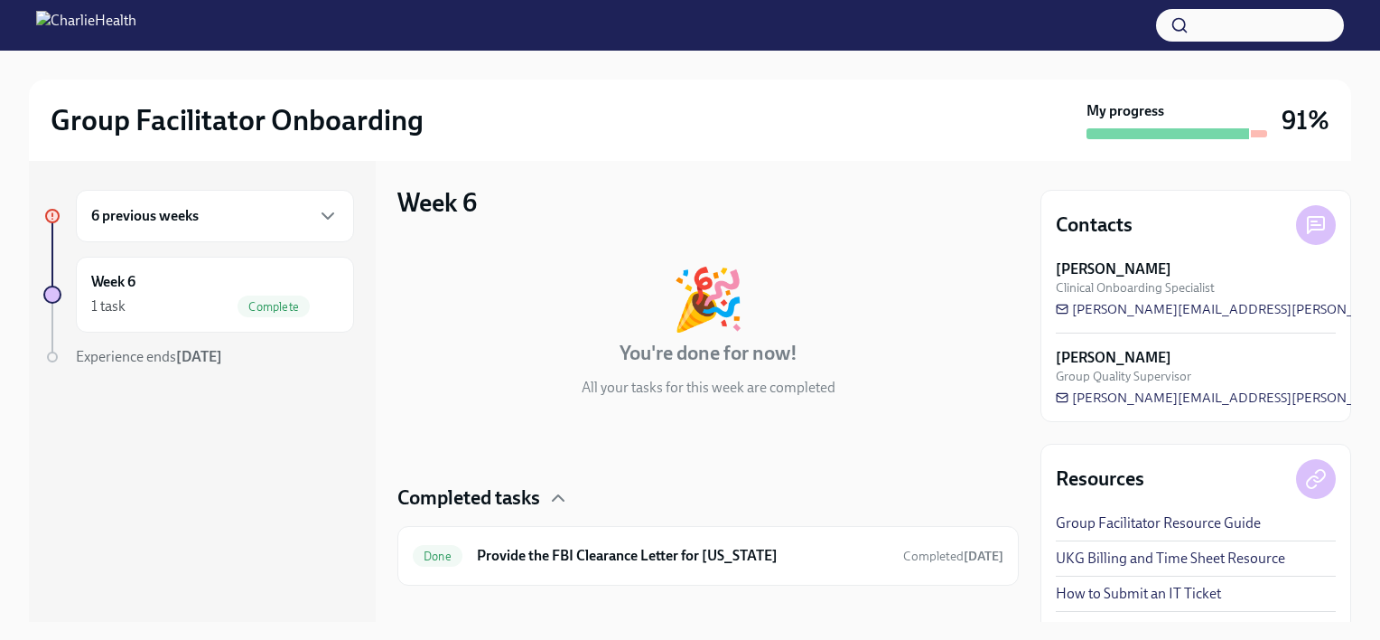
scroll to position [173, 0]
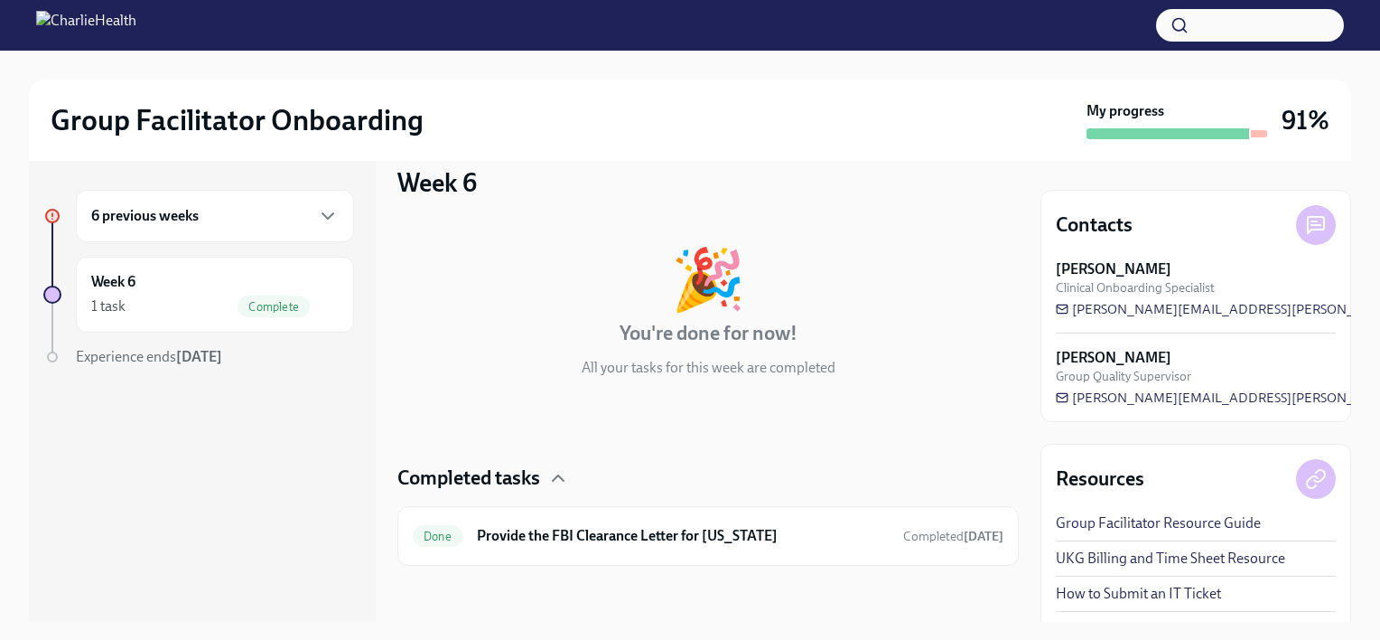
click at [242, 226] on div "6 previous weeks" at bounding box center [215, 216] width 248 height 22
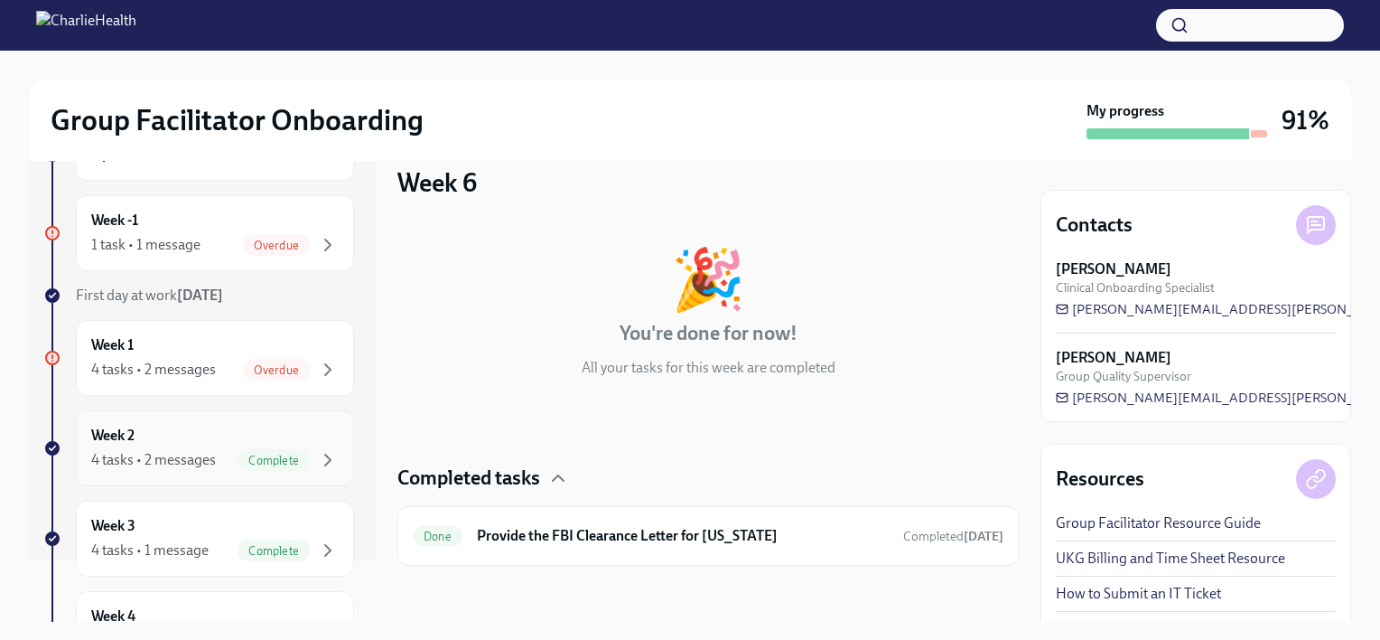
scroll to position [63, 0]
click at [189, 442] on div "Week 2 4 tasks • 2 messages Complete" at bounding box center [215, 446] width 248 height 45
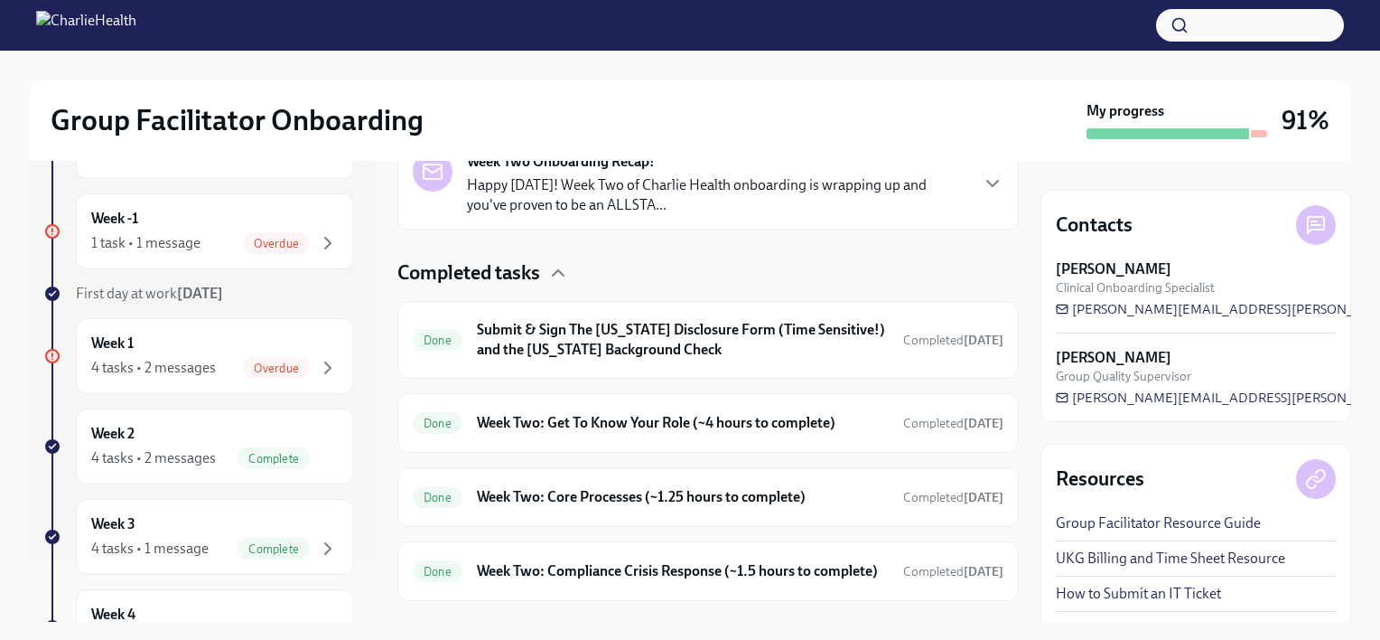
scroll to position [512, 0]
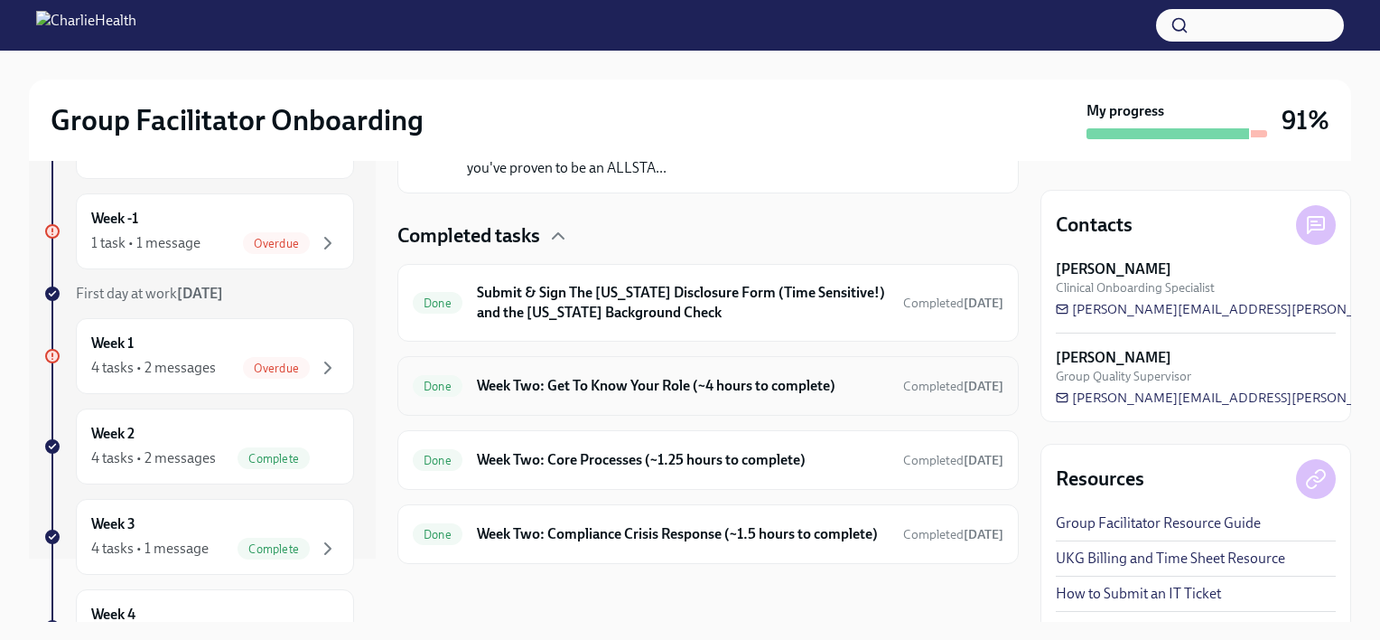
click at [705, 376] on h6 "Week Two: Get To Know Your Role (~4 hours to complete)" at bounding box center [683, 386] width 412 height 20
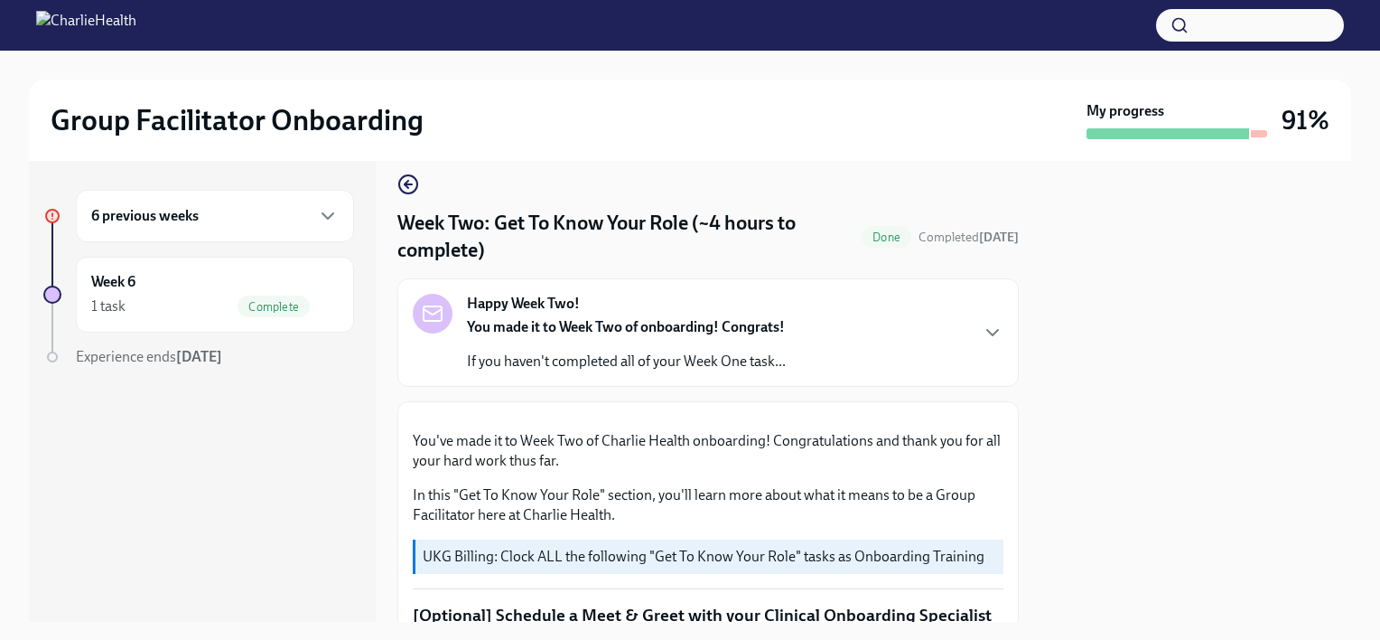
scroll to position [14, 0]
click at [701, 343] on div "You made it to Week Two of onboarding! Congrats! If you haven't completed all o…" at bounding box center [626, 346] width 319 height 54
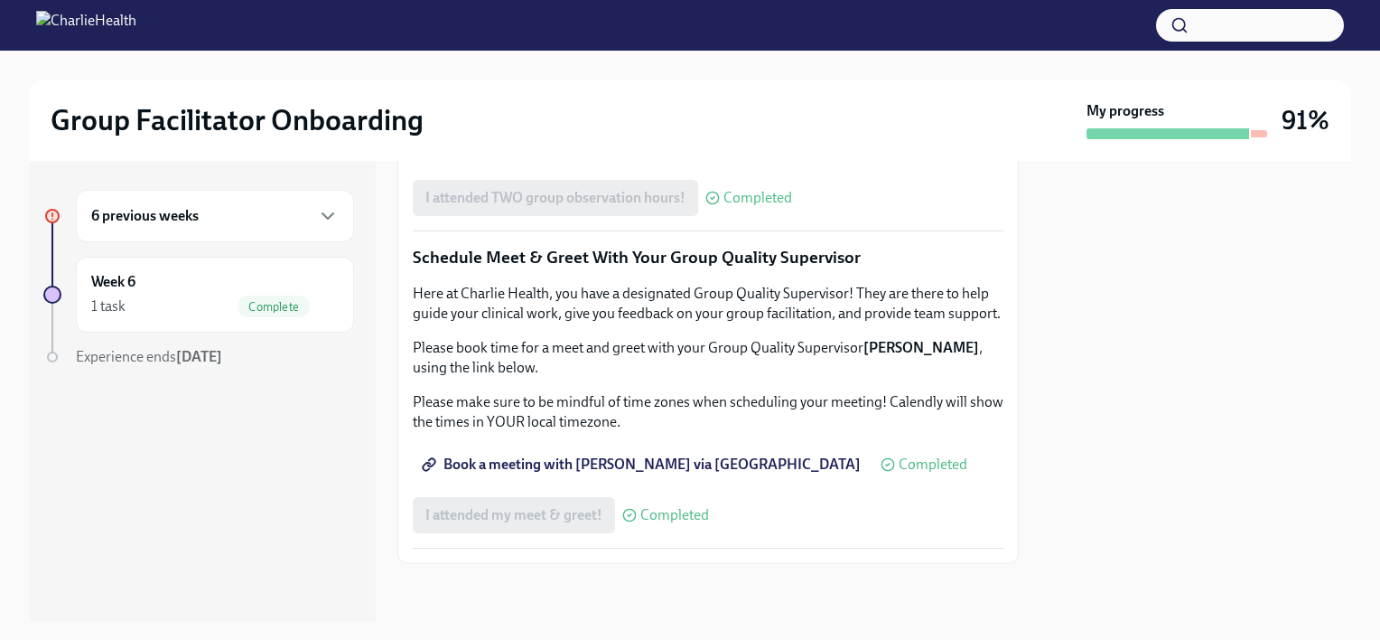
scroll to position [2352, 0]
click at [282, 224] on div "6 previous weeks" at bounding box center [215, 216] width 248 height 22
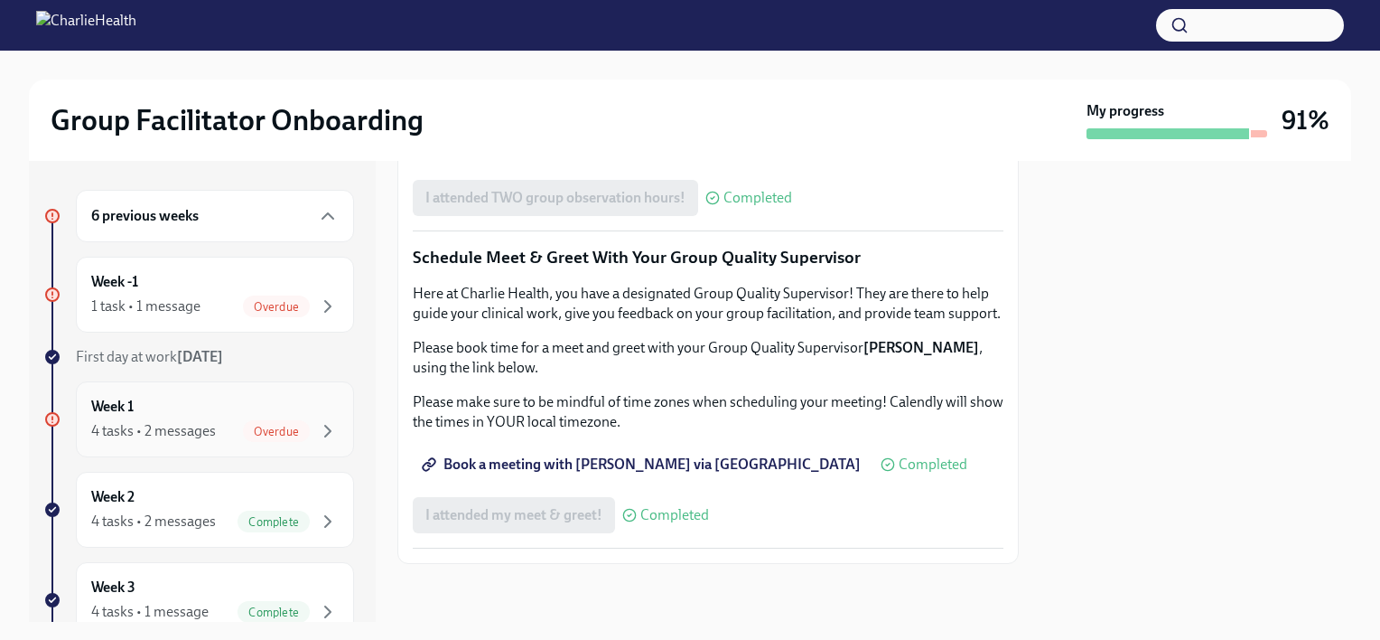
click at [206, 426] on div "4 tasks • 2 messages" at bounding box center [153, 431] width 125 height 20
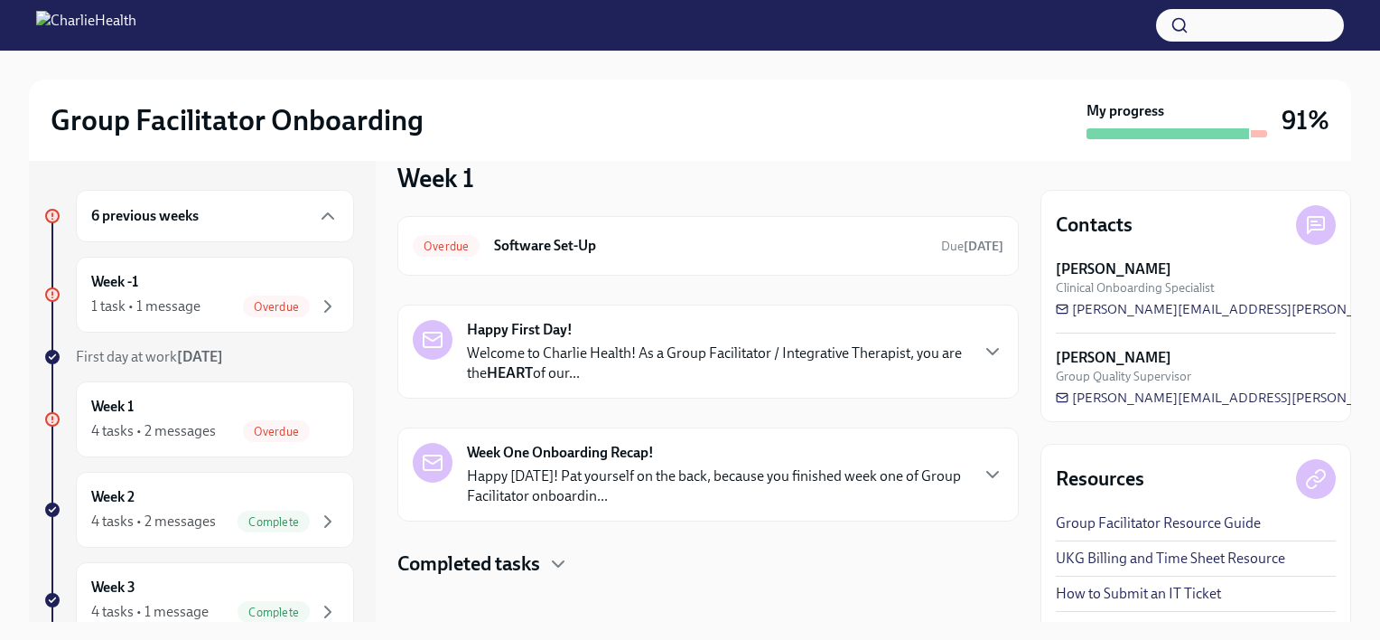
scroll to position [40, 0]
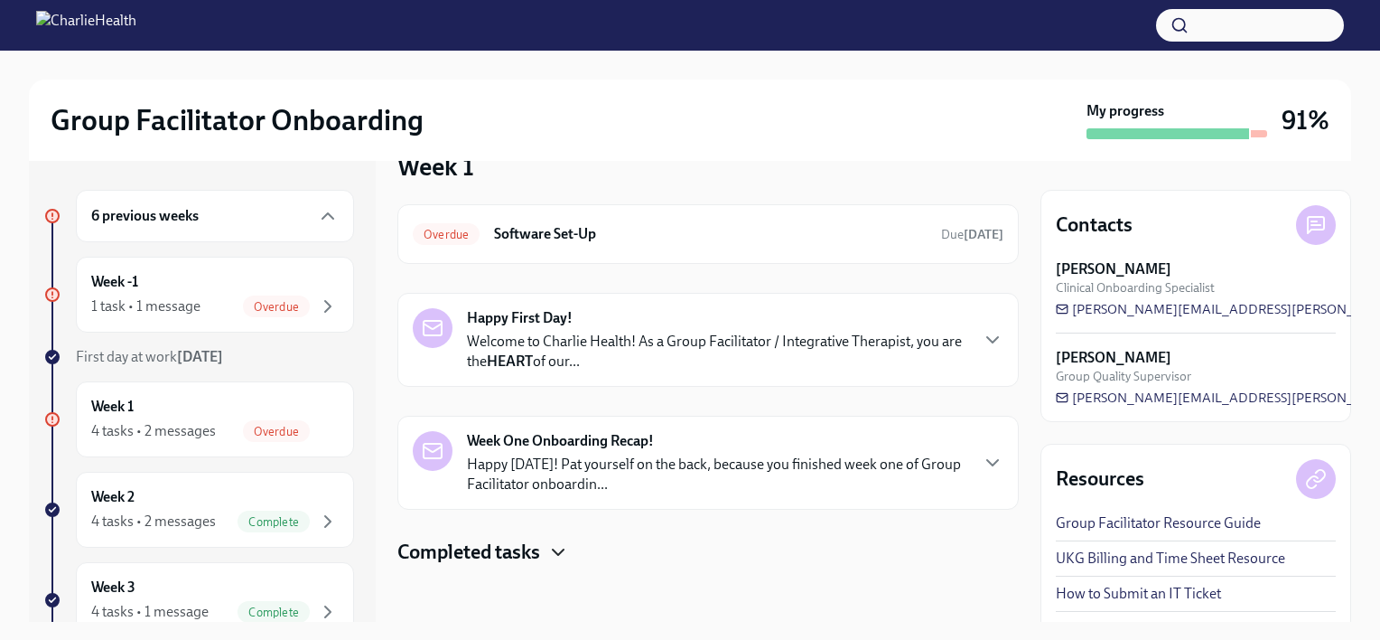
click at [560, 551] on icon "button" at bounding box center [558, 551] width 11 height 5
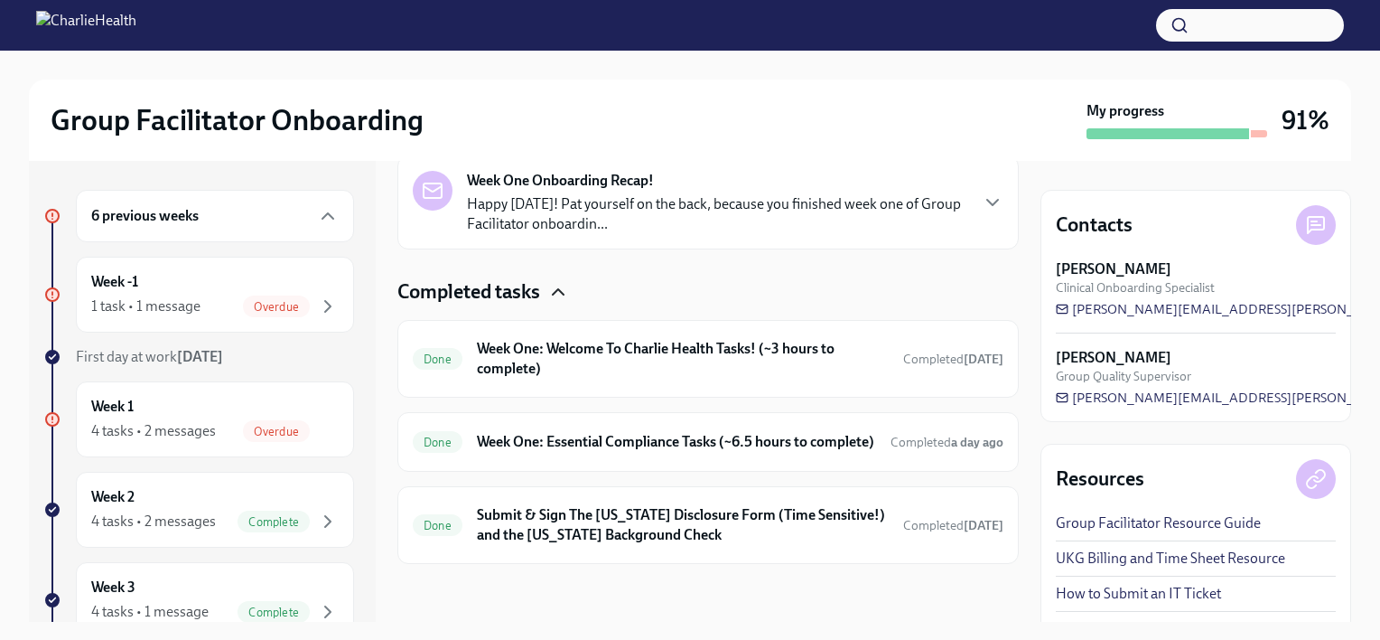
scroll to position [315, 0]
click at [640, 344] on h6 "Week One: Welcome To Charlie Health Tasks! (~3 hours to complete)" at bounding box center [683, 359] width 412 height 40
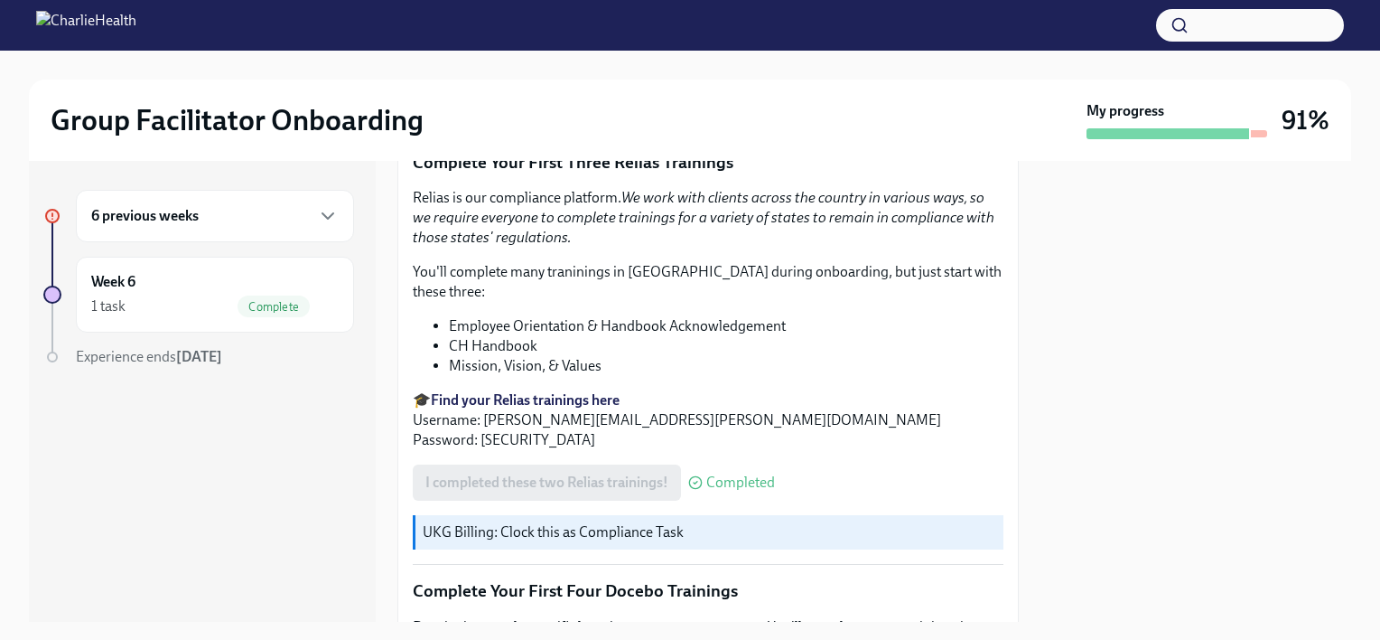
scroll to position [2006, 0]
click at [578, 391] on p "🎓 Find your Relias trainings here Username: [PERSON_NAME][EMAIL_ADDRESS][PERSON…" at bounding box center [708, 421] width 591 height 60
click at [584, 392] on strong "Find your Relias trainings here" at bounding box center [525, 400] width 189 height 17
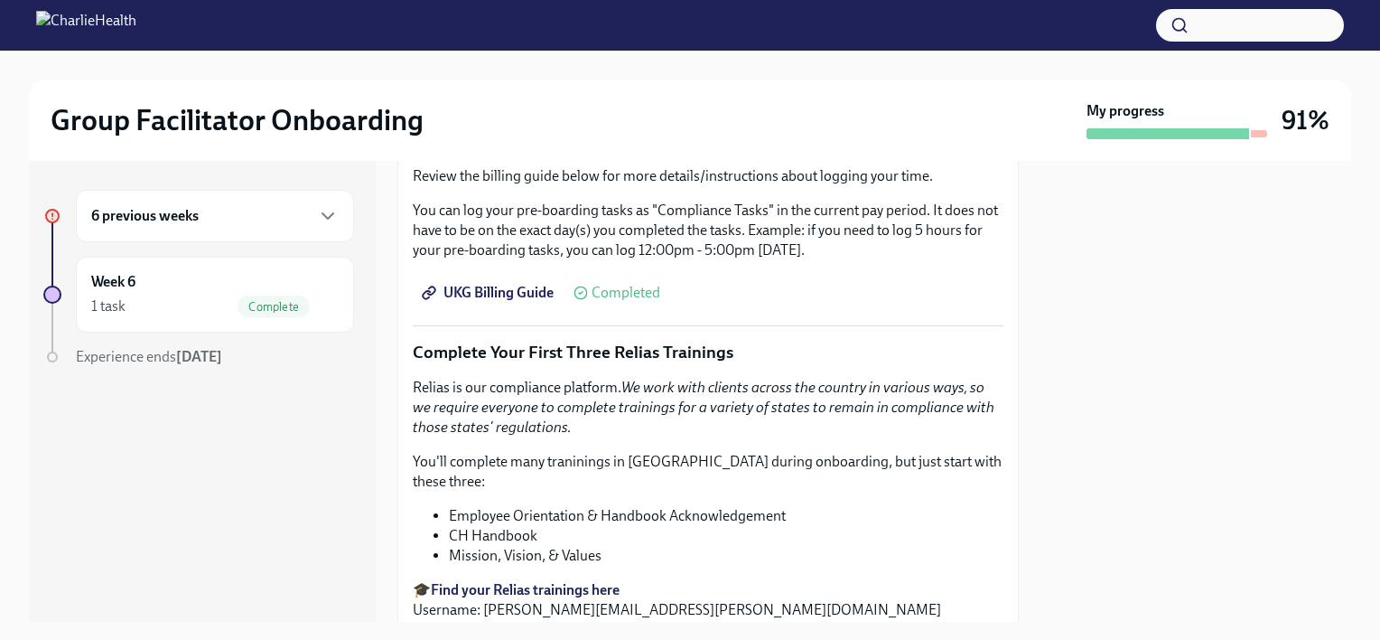
scroll to position [1812, 0]
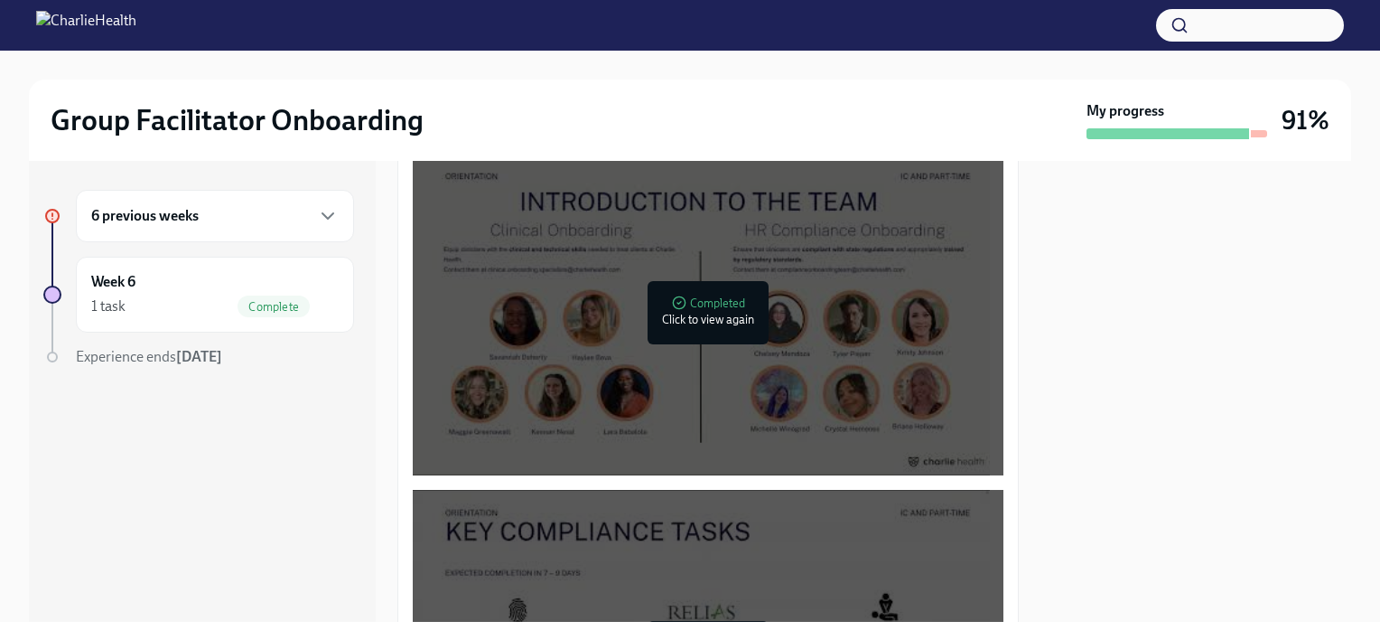
scroll to position [947, 0]
click at [693, 317] on div at bounding box center [704, 312] width 23 height 29
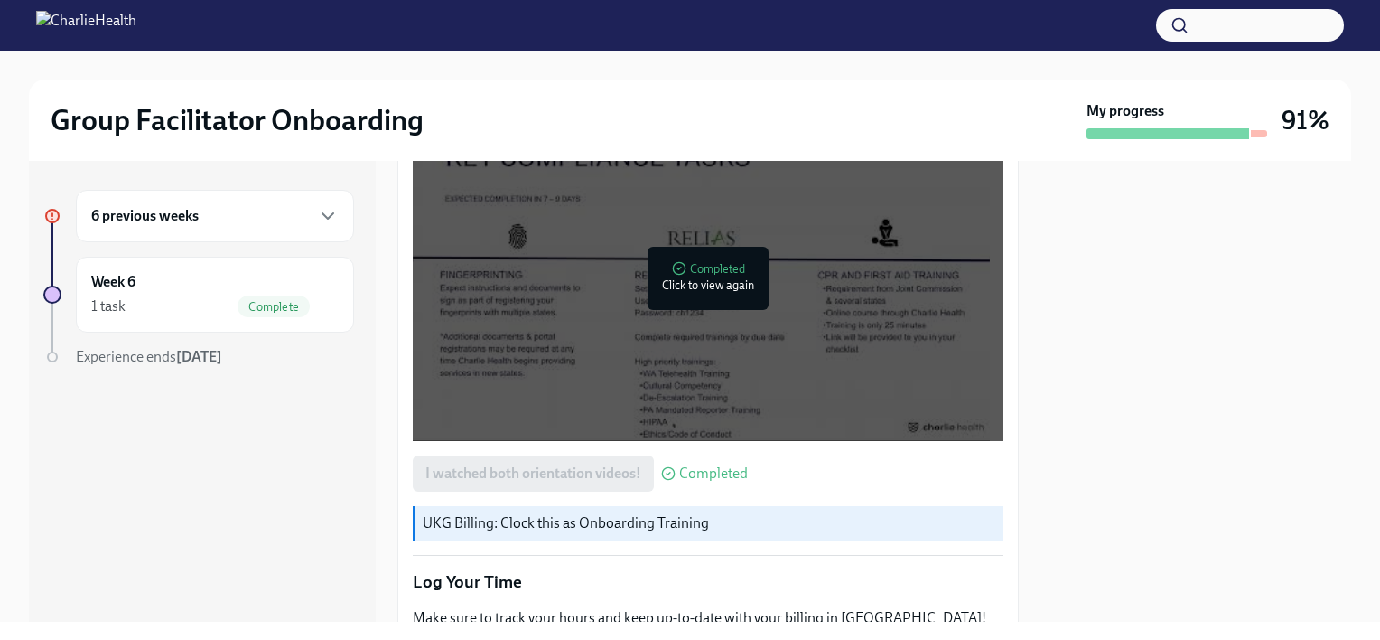
scroll to position [1319, 0]
click at [780, 376] on div at bounding box center [701, 279] width 577 height 325
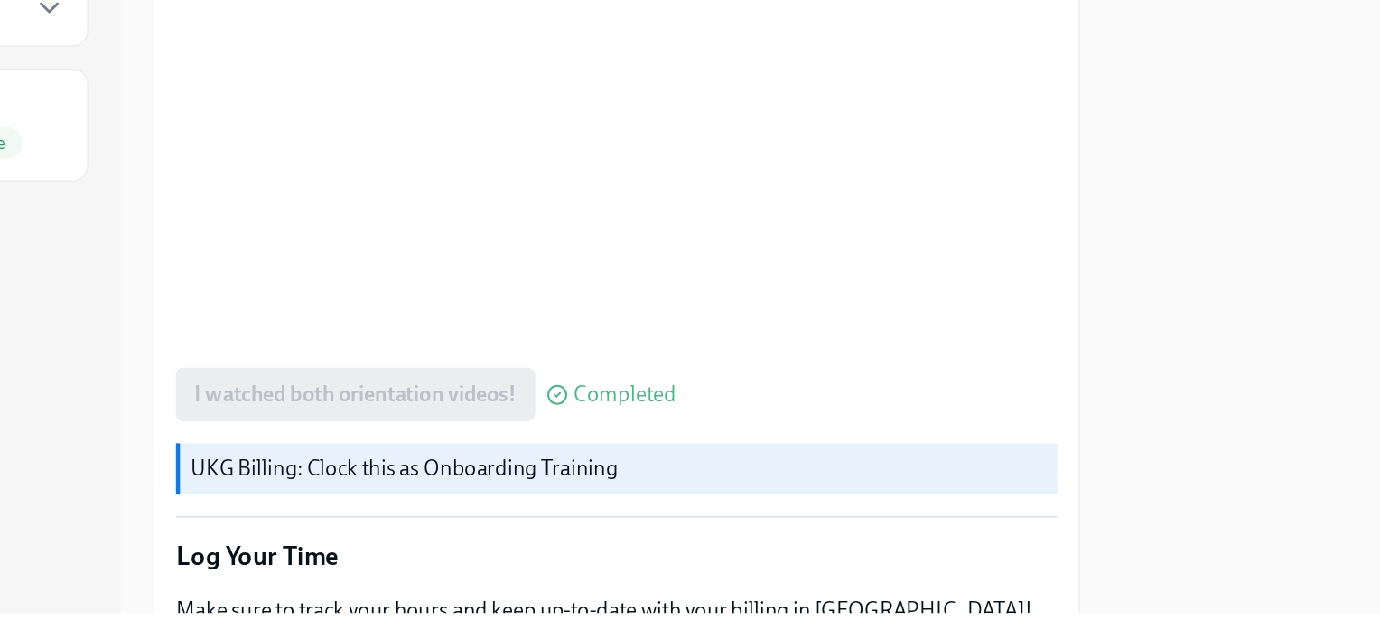
scroll to position [0, 0]
